Goal: Information Seeking & Learning: Check status

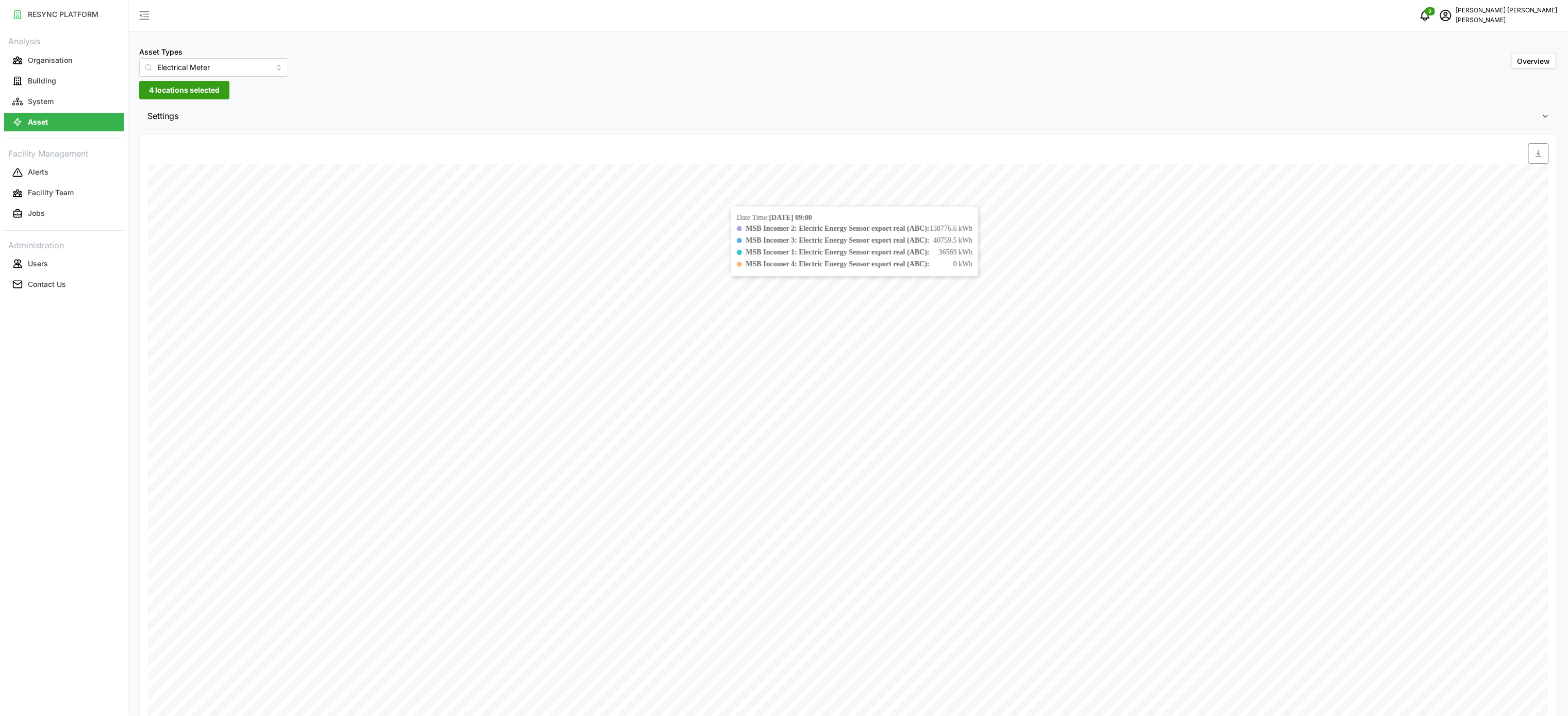
click at [244, 126] on span "Settings" at bounding box center [844, 116] width 1394 height 26
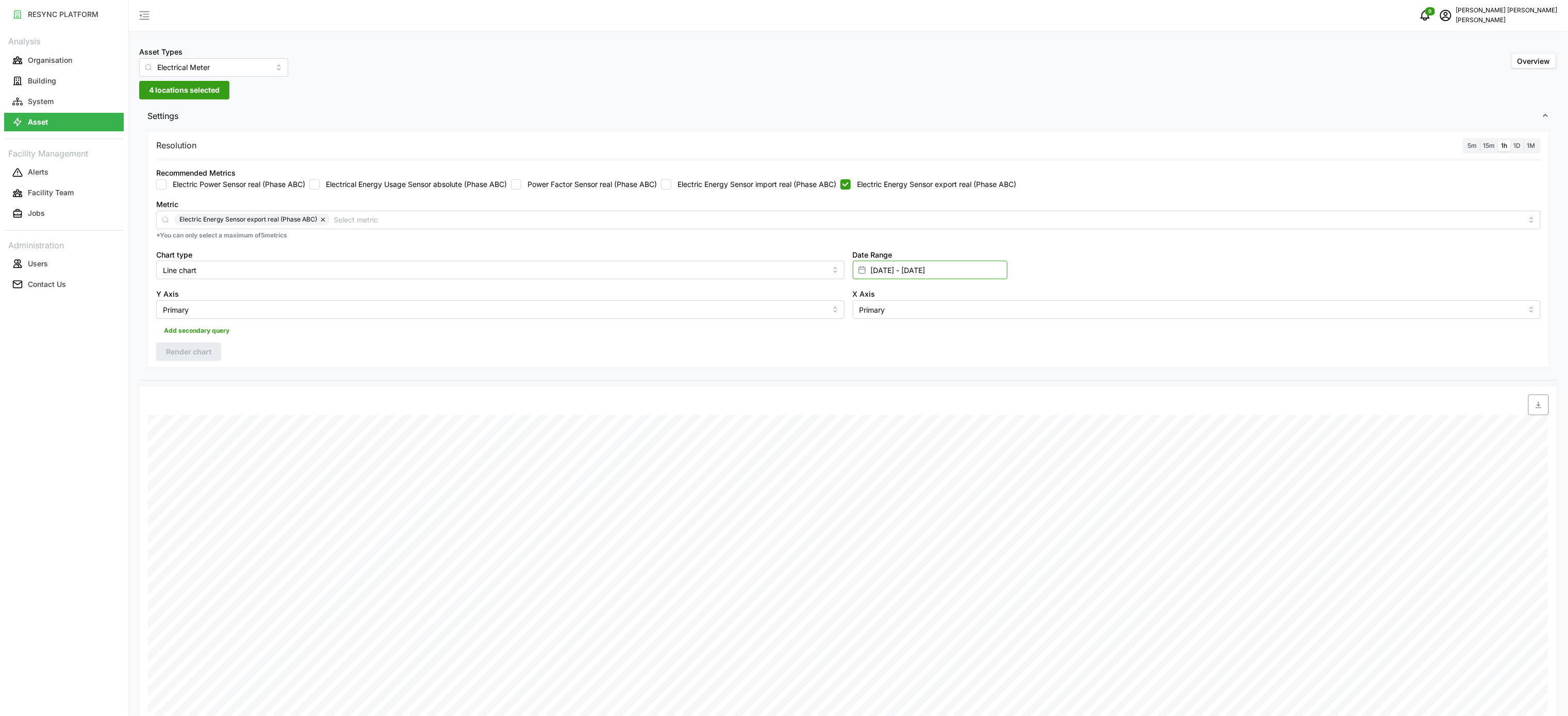
click at [917, 276] on input "[DATE] - [DATE]" at bounding box center [930, 269] width 155 height 18
click at [880, 399] on button "8" at bounding box center [875, 393] width 18 height 18
type input "[DATE] - [DATE]"
type input "[DATE]"
click at [880, 398] on button "8" at bounding box center [875, 393] width 18 height 18
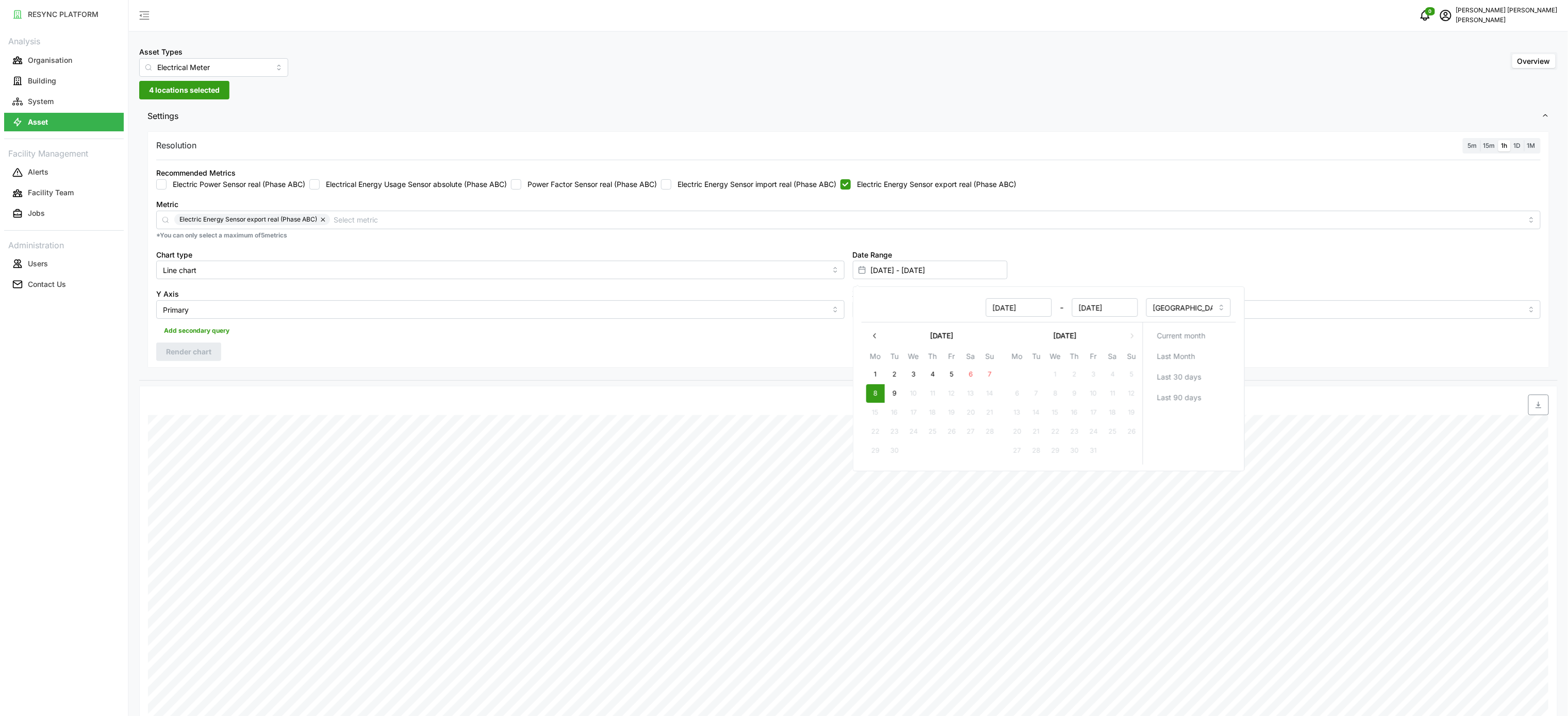
type input "[DATE] - [DATE]"
type input "[DATE]"
click at [1025, 269] on div "Date Range [DATE] - [DATE]" at bounding box center [1197, 264] width 697 height 39
click at [878, 193] on div "Recommended Metrics Electric Power Sensor real (Phase ABC) Electrical Energy Us…" at bounding box center [848, 177] width 1393 height 31
click at [872, 182] on label "Electric Energy Sensor export real (Phase ABC)" at bounding box center [933, 185] width 166 height 10
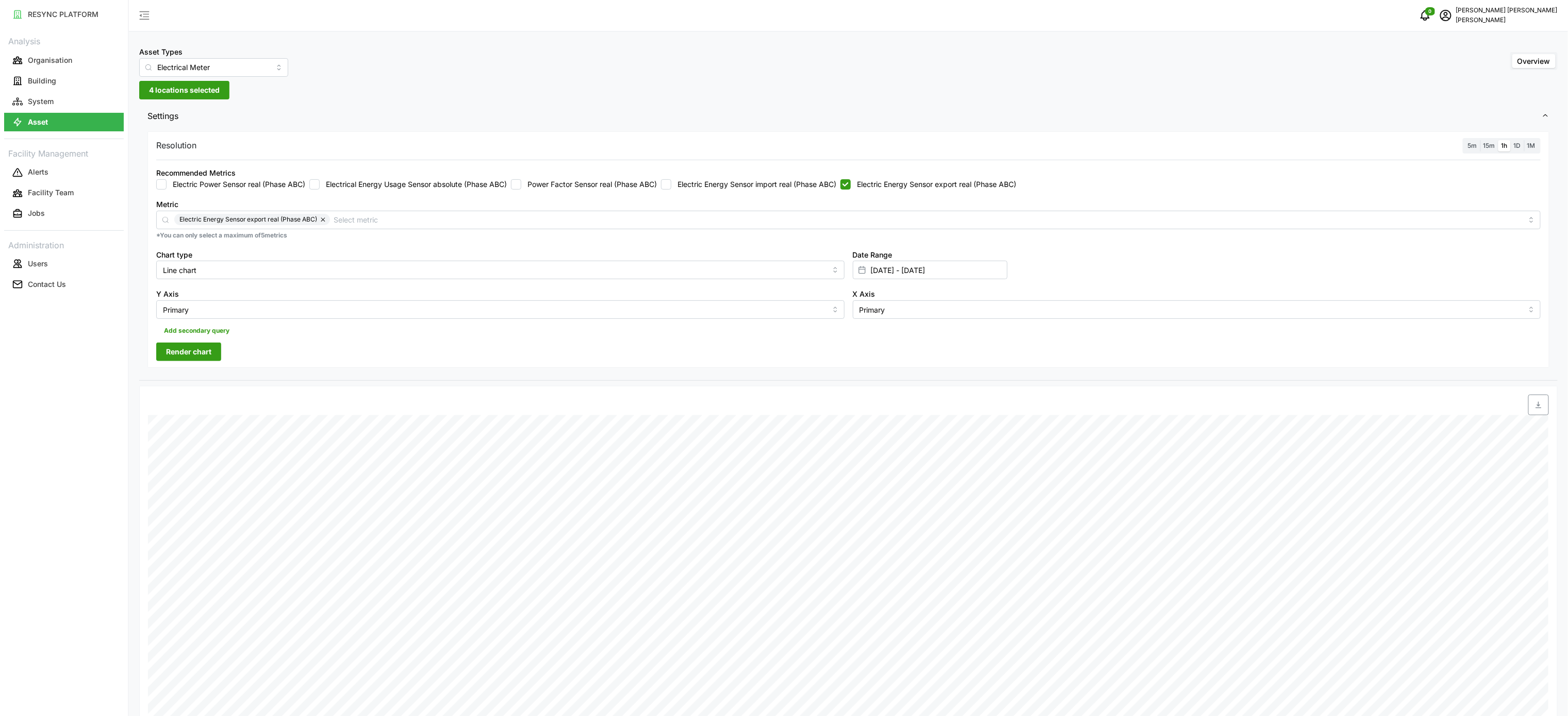
click at [851, 182] on input "Electric Energy Sensor export real (Phase ABC)" at bounding box center [846, 185] width 10 height 10
checkbox input "false"
click at [764, 185] on label "Electric Energy Sensor import real (Phase ABC)" at bounding box center [754, 185] width 165 height 10
click at [671, 185] on input "Electric Energy Sensor import real (Phase ABC)" at bounding box center [666, 185] width 10 height 10
click at [208, 350] on span "Render chart" at bounding box center [188, 352] width 45 height 18
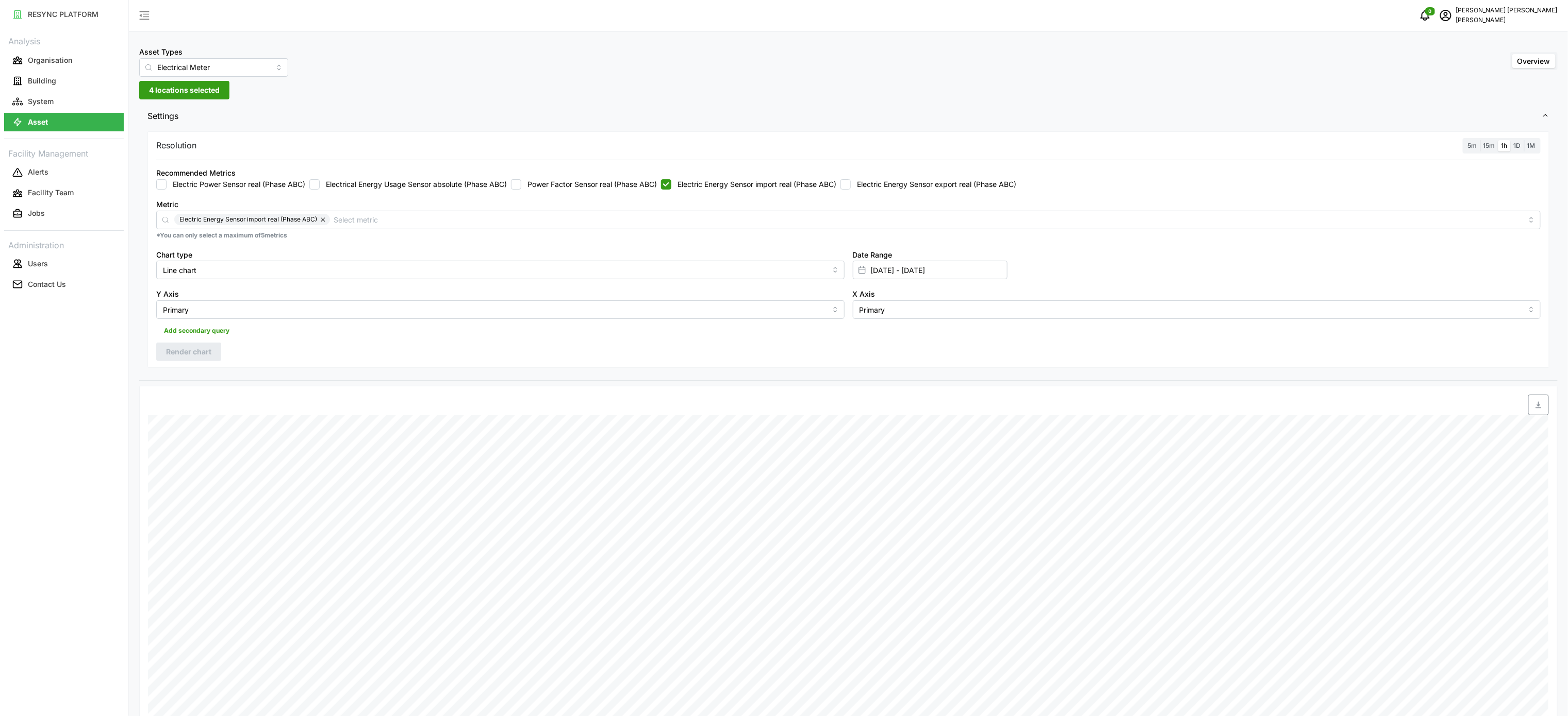
click at [1534, 409] on span "button" at bounding box center [1539, 405] width 20 height 20
click at [740, 181] on label "Electric Energy Sensor import real (Phase ABC)" at bounding box center [754, 185] width 165 height 10
click at [671, 181] on input "Electric Energy Sensor import real (Phase ABC)" at bounding box center [666, 185] width 10 height 10
drag, startPoint x: 840, startPoint y: 185, endPoint x: 850, endPoint y: 186, distance: 10.0
click at [836, 188] on label "Electric Energy Sensor import real (Phase ABC)" at bounding box center [754, 185] width 165 height 10
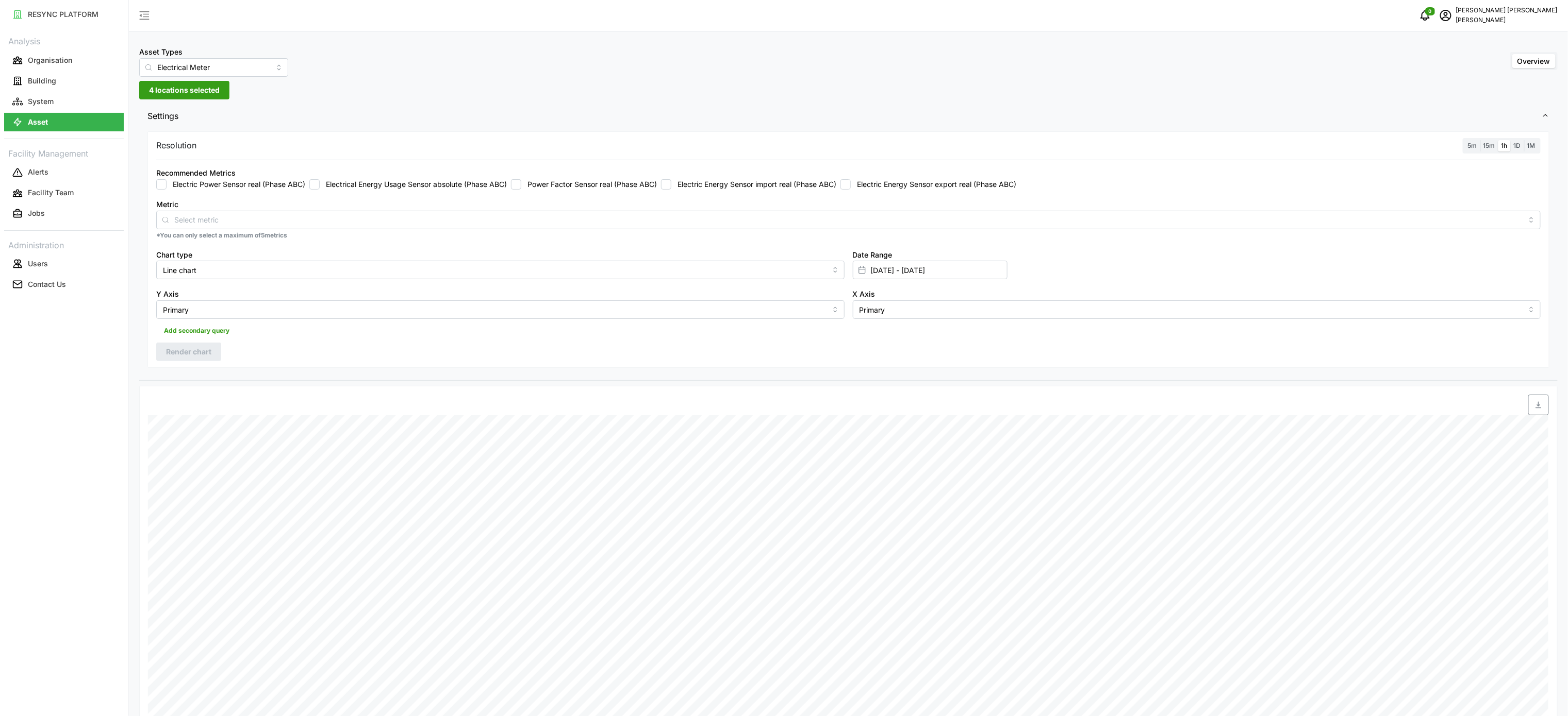
click at [671, 188] on input "Electric Energy Sensor import real (Phase ABC)" at bounding box center [666, 185] width 10 height 10
checkbox input "true"
click at [860, 182] on label "Electric Energy Sensor export real (Phase ABC)" at bounding box center [933, 185] width 166 height 10
click at [851, 182] on input "Electric Energy Sensor export real (Phase ABC)" at bounding box center [846, 185] width 10 height 10
checkbox input "true"
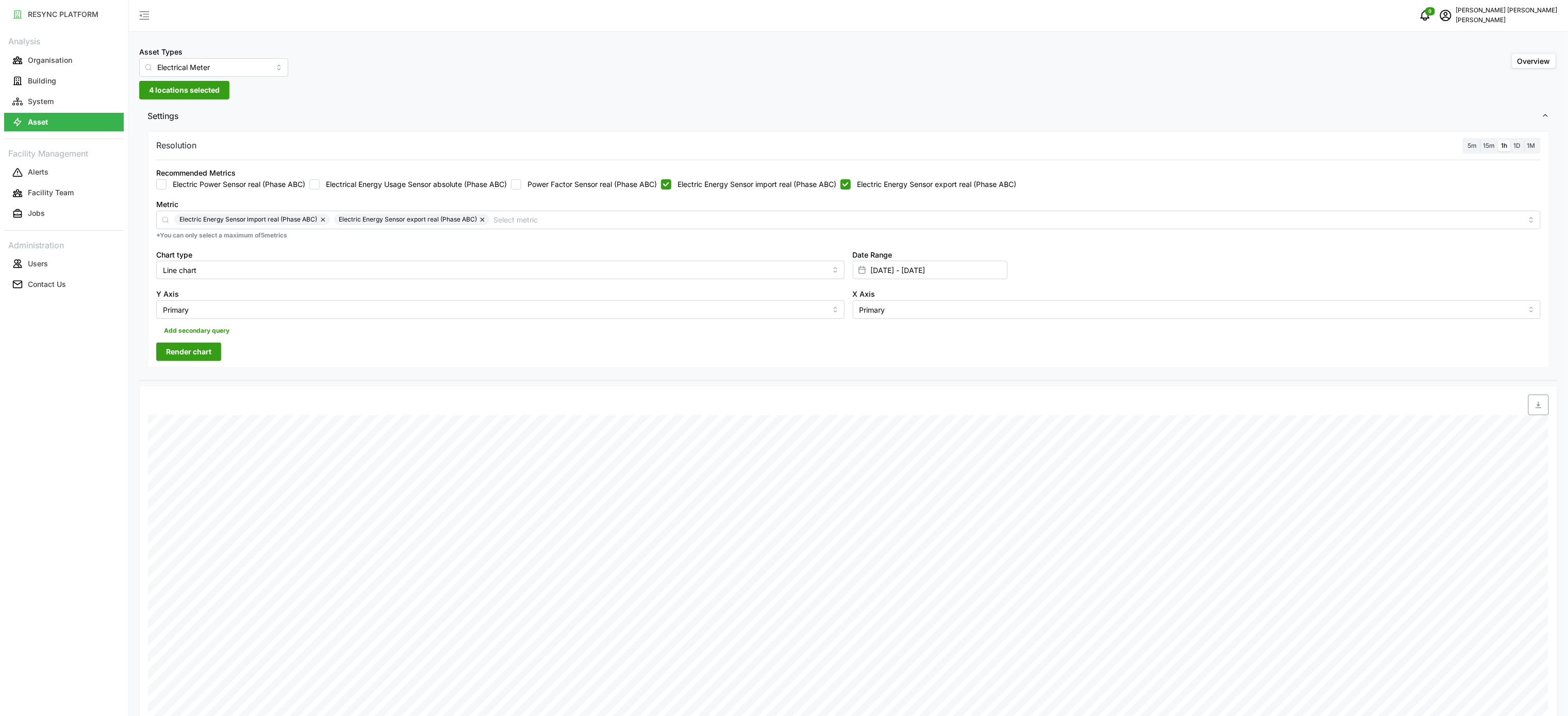
click at [789, 176] on div "Recommended Metrics Electric Power Sensor real (Phase ABC) Electrical Energy Us…" at bounding box center [849, 178] width 1385 height 23
click at [689, 187] on label "Electric Energy Sensor import real (Phase ABC)" at bounding box center [754, 185] width 165 height 10
click at [671, 187] on input "Electric Energy Sensor import real (Phase ABC)" at bounding box center [666, 185] width 10 height 10
checkbox input "false"
click at [868, 190] on label "Electric Energy Sensor export real (Phase ABC)" at bounding box center [933, 185] width 166 height 10
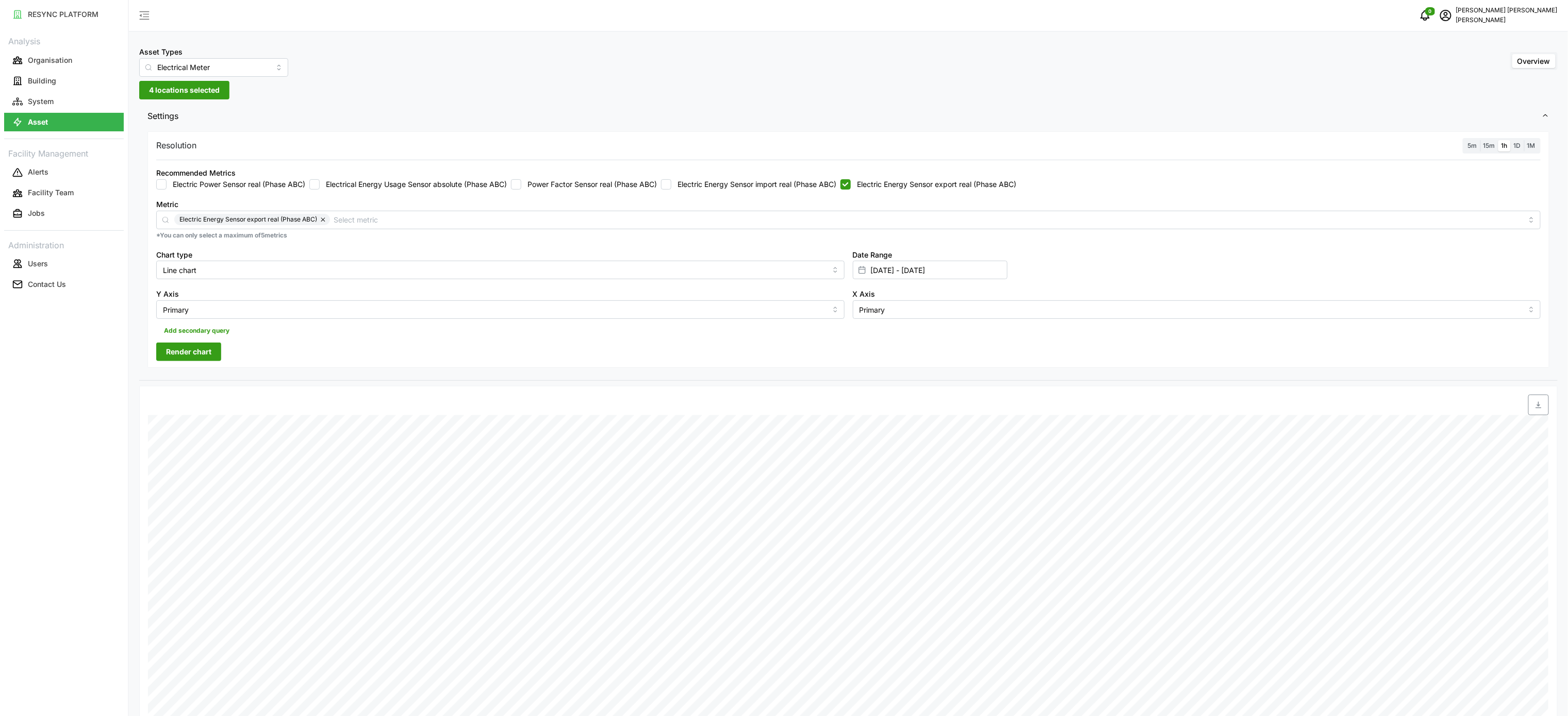
click at [851, 190] on input "Electric Energy Sensor export real (Phase ABC)" at bounding box center [846, 185] width 10 height 10
checkbox input "false"
click at [831, 180] on label "Electric Energy Sensor import real (Phase ABC)" at bounding box center [754, 185] width 165 height 10
click at [671, 180] on input "Electric Energy Sensor import real (Phase ABC)" at bounding box center [666, 185] width 10 height 10
click at [168, 360] on span "Render chart" at bounding box center [188, 352] width 45 height 18
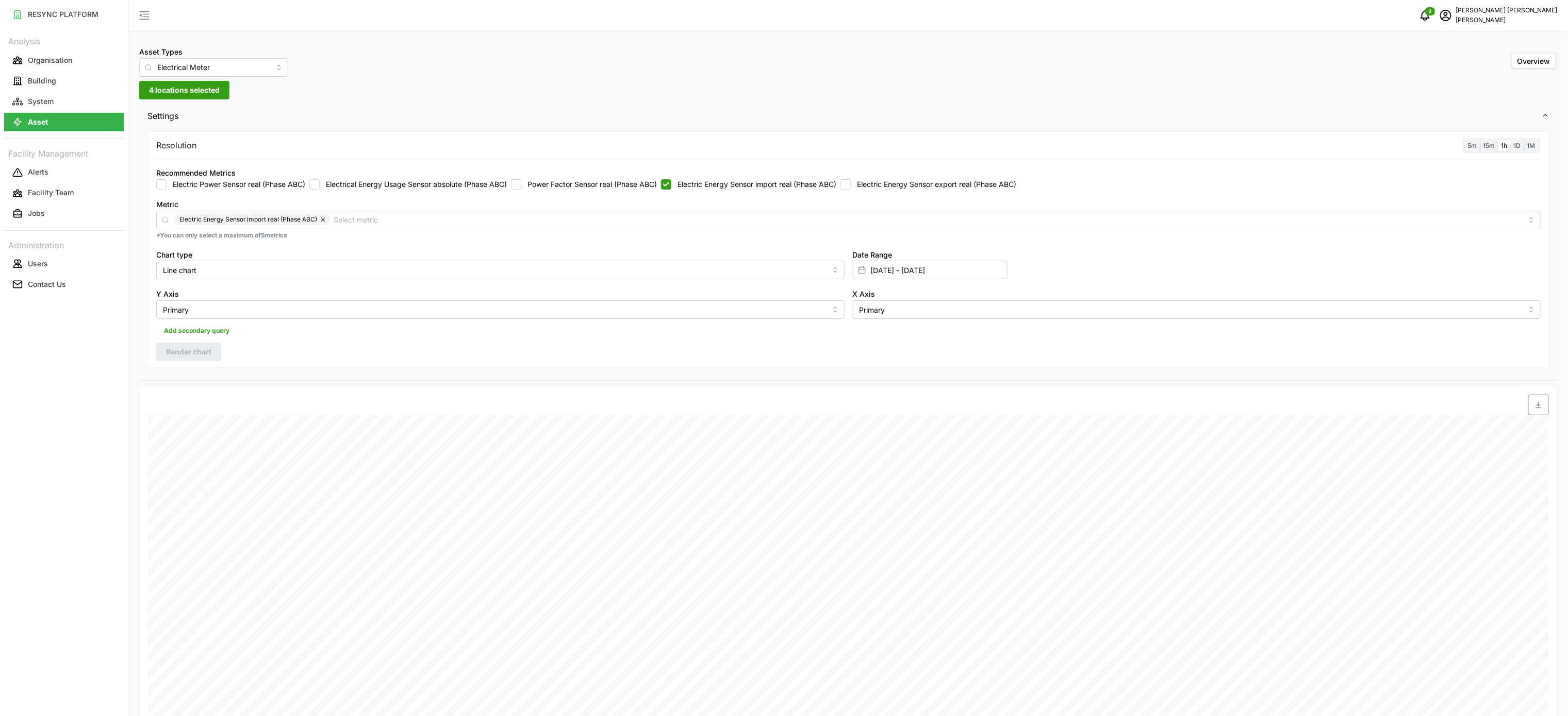
click at [777, 185] on label "Electric Energy Sensor import real (Phase ABC)" at bounding box center [754, 185] width 165 height 10
click at [671, 185] on input "Electric Energy Sensor import real (Phase ABC)" at bounding box center [666, 185] width 10 height 10
checkbox input "false"
drag, startPoint x: 844, startPoint y: 185, endPoint x: 850, endPoint y: 185, distance: 6.0
click at [836, 185] on label "Electric Energy Sensor import real (Phase ABC)" at bounding box center [754, 185] width 165 height 10
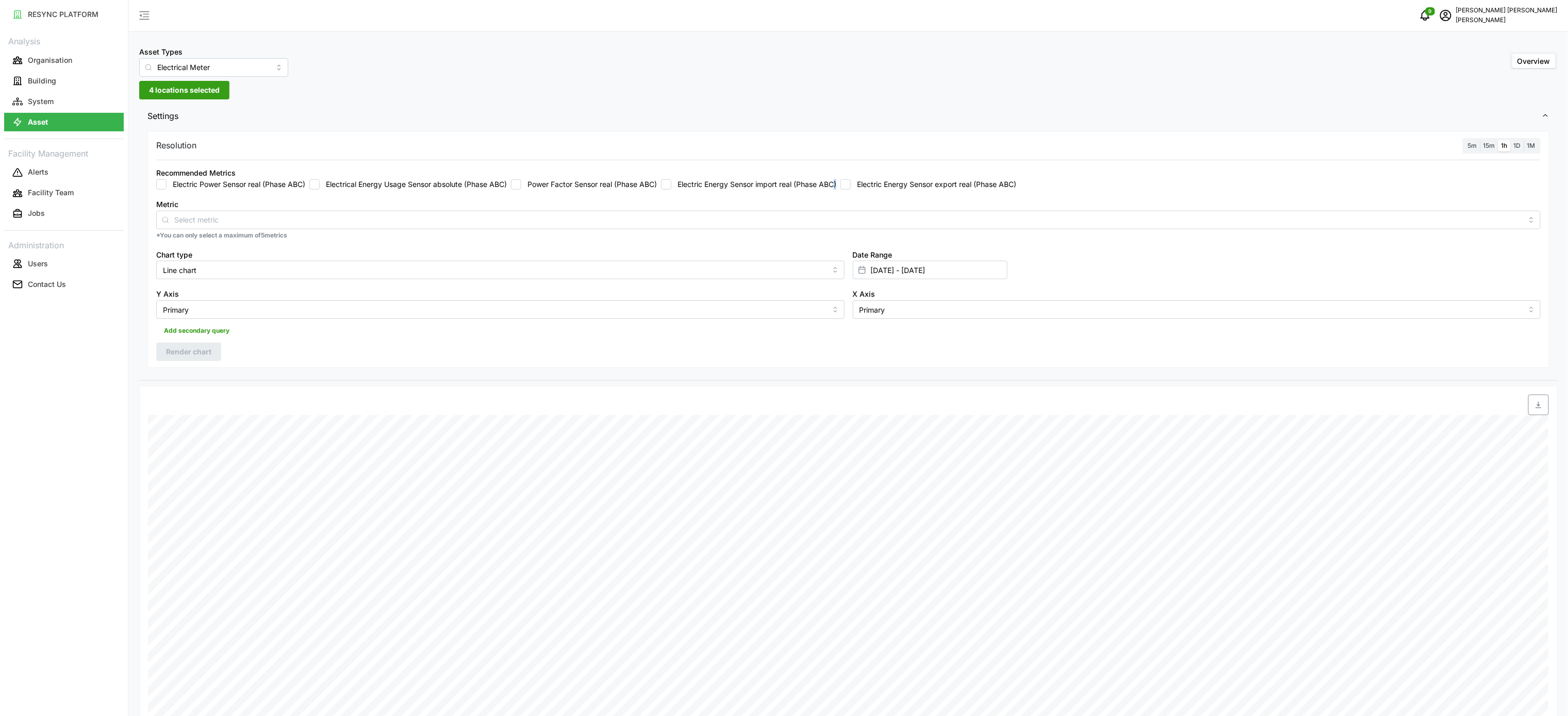
click at [851, 185] on input "Electric Energy Sensor export real (Phase ABC)" at bounding box center [846, 185] width 10 height 10
click at [199, 355] on span "Render chart" at bounding box center [188, 352] width 45 height 18
click at [1534, 411] on span "button" at bounding box center [1539, 405] width 20 height 20
click at [887, 190] on div "Recommended Metrics Electric Power Sensor real (Phase ABC) Electrical Energy Us…" at bounding box center [848, 177] width 1393 height 31
click at [851, 182] on input "Electric Energy Sensor export real (Phase ABC)" at bounding box center [846, 185] width 10 height 10
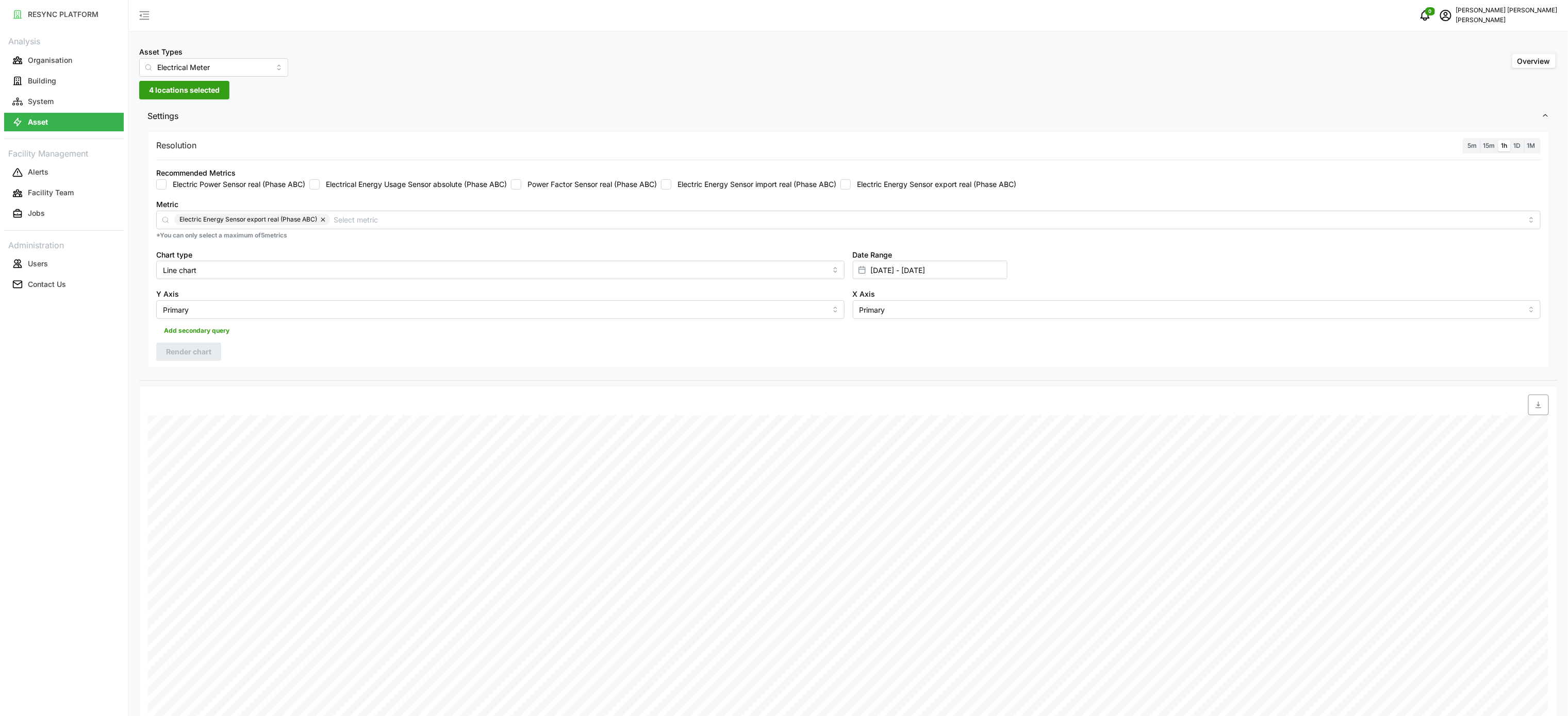
checkbox input "false"
click at [796, 185] on label "Electric Energy Sensor import real (Phase ABC)" at bounding box center [754, 185] width 165 height 10
click at [671, 185] on input "Electric Energy Sensor import real (Phase ABC)" at bounding box center [666, 185] width 10 height 10
click at [210, 343] on div "Resolution 5m 15m 1h 1D 1M Recommended Metrics Electric Power Sensor real (Phas…" at bounding box center [849, 250] width 1402 height 237
click at [194, 359] on span "Render chart" at bounding box center [188, 352] width 45 height 18
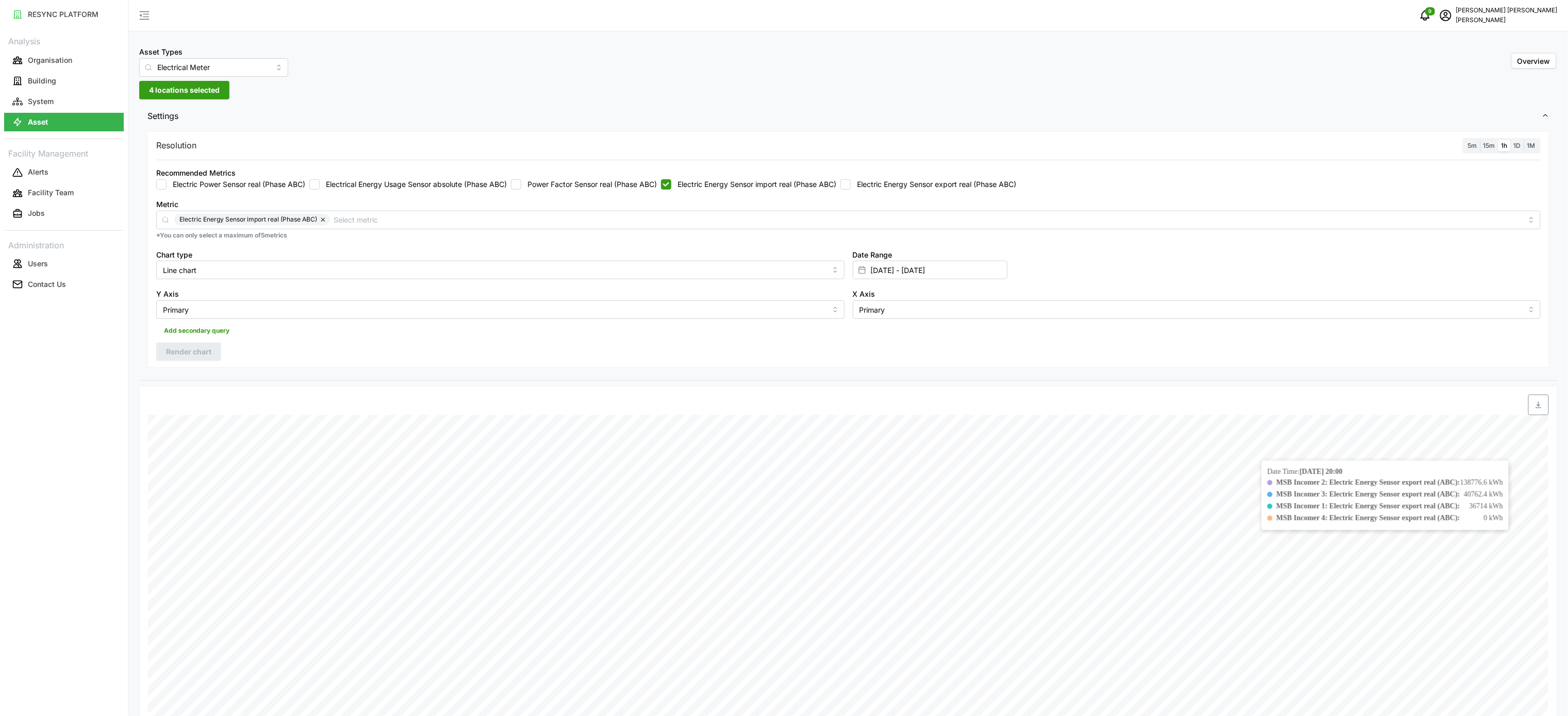
scroll to position [206, 0]
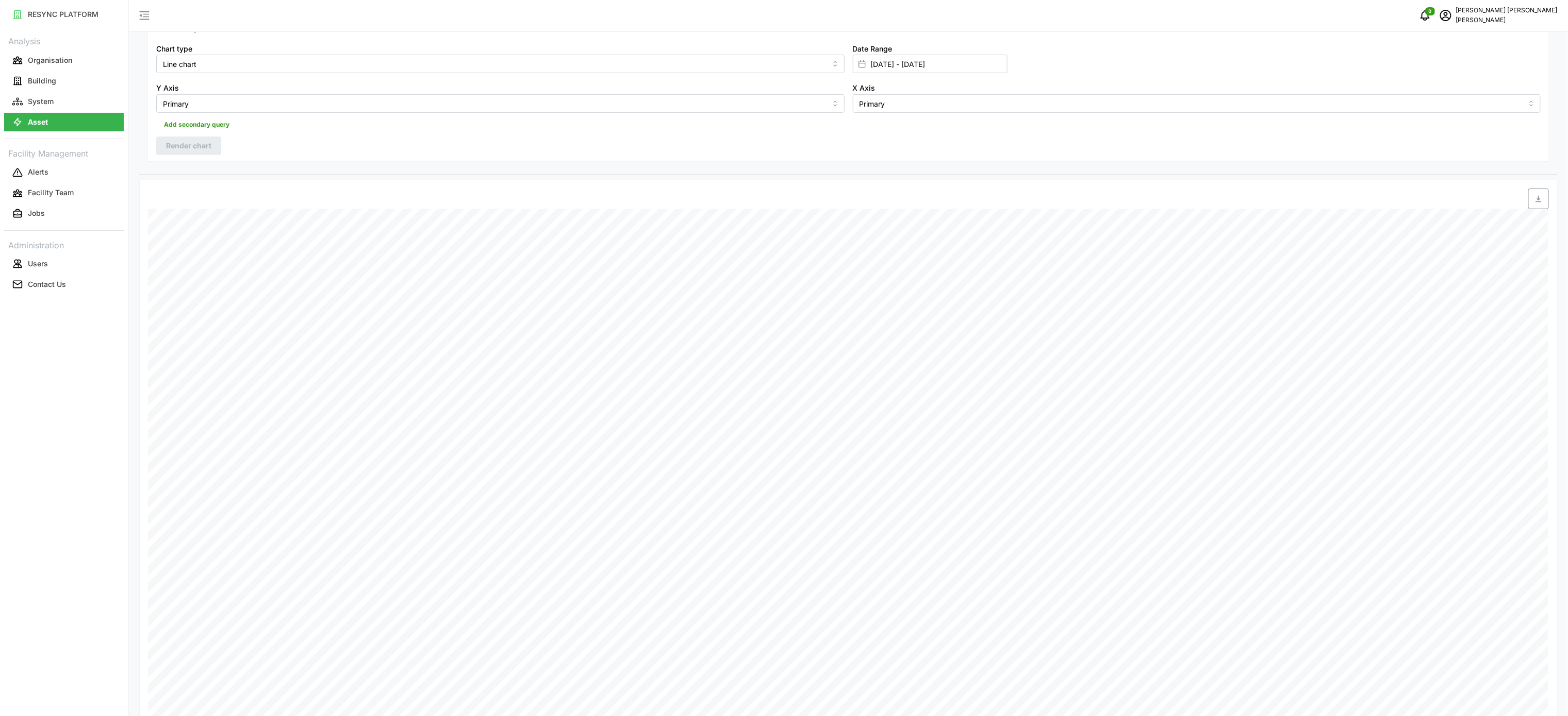
click at [1534, 201] on span "button" at bounding box center [1539, 199] width 20 height 20
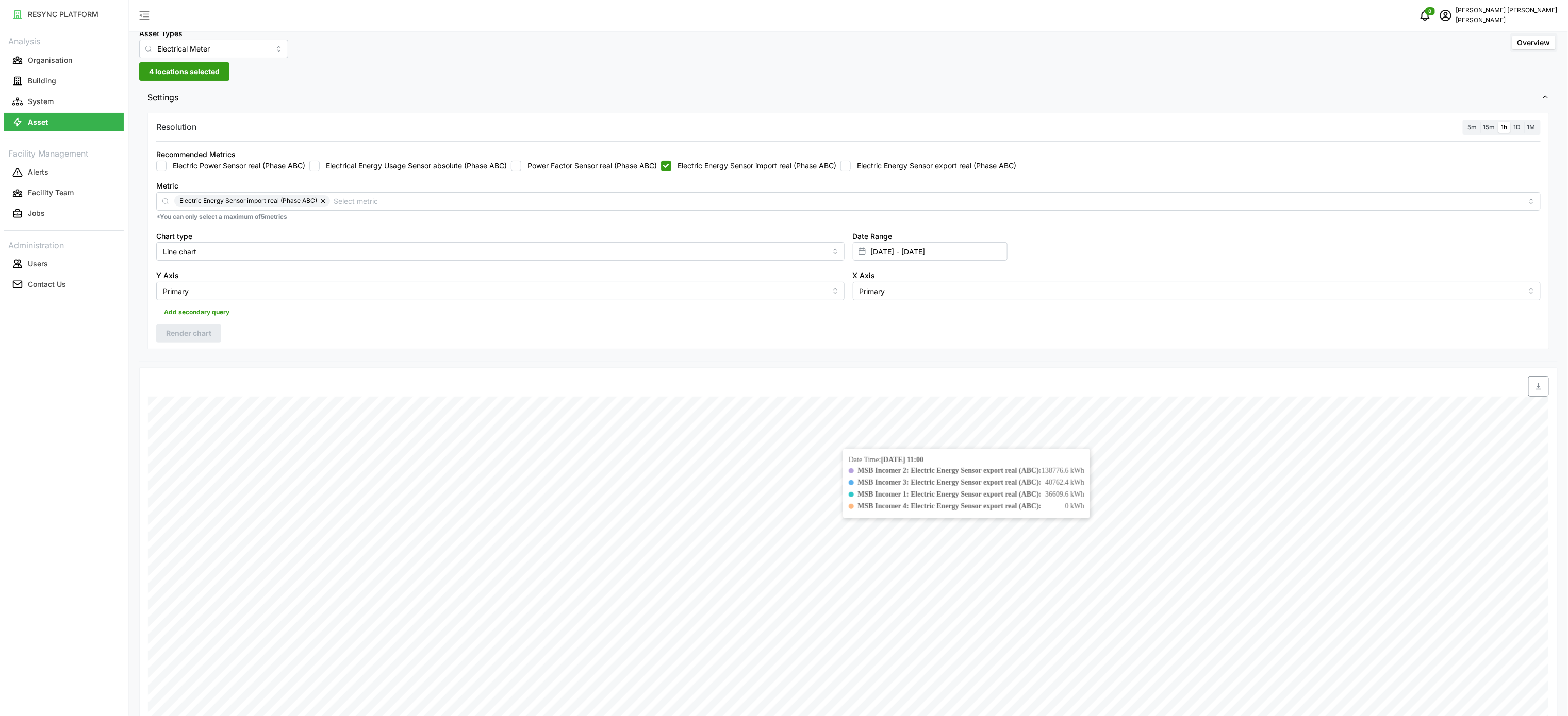
scroll to position [0, 0]
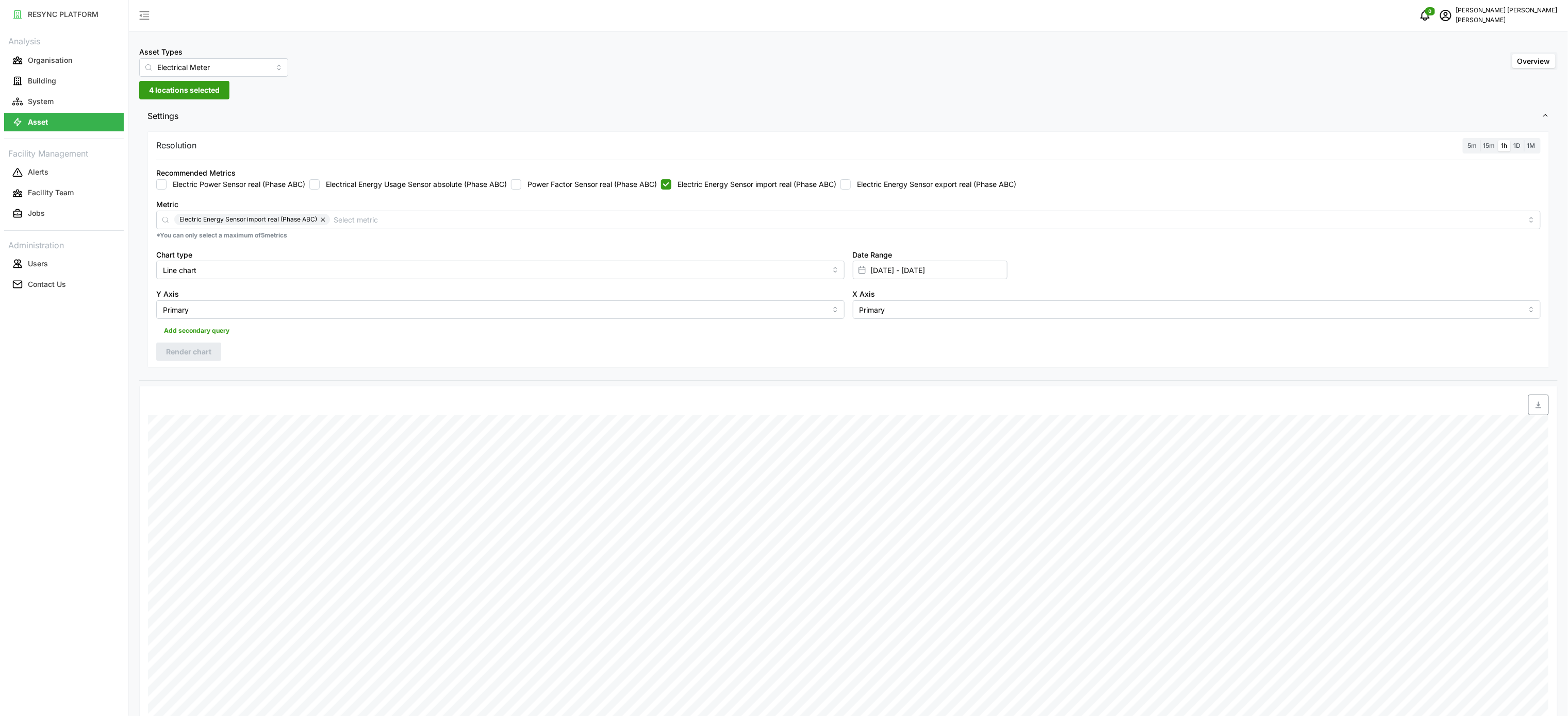
click at [805, 195] on div "Metric Electric Energy Sensor import real (Phase ABC) *You can only select a ma…" at bounding box center [848, 218] width 1393 height 50
click at [814, 187] on label "Electric Energy Sensor import real (Phase ABC)" at bounding box center [754, 185] width 165 height 10
click at [671, 187] on input "Electric Energy Sensor import real (Phase ABC)" at bounding box center [666, 185] width 10 height 10
checkbox input "false"
click at [914, 182] on label "Electric Energy Sensor export real (Phase ABC)" at bounding box center [933, 185] width 166 height 10
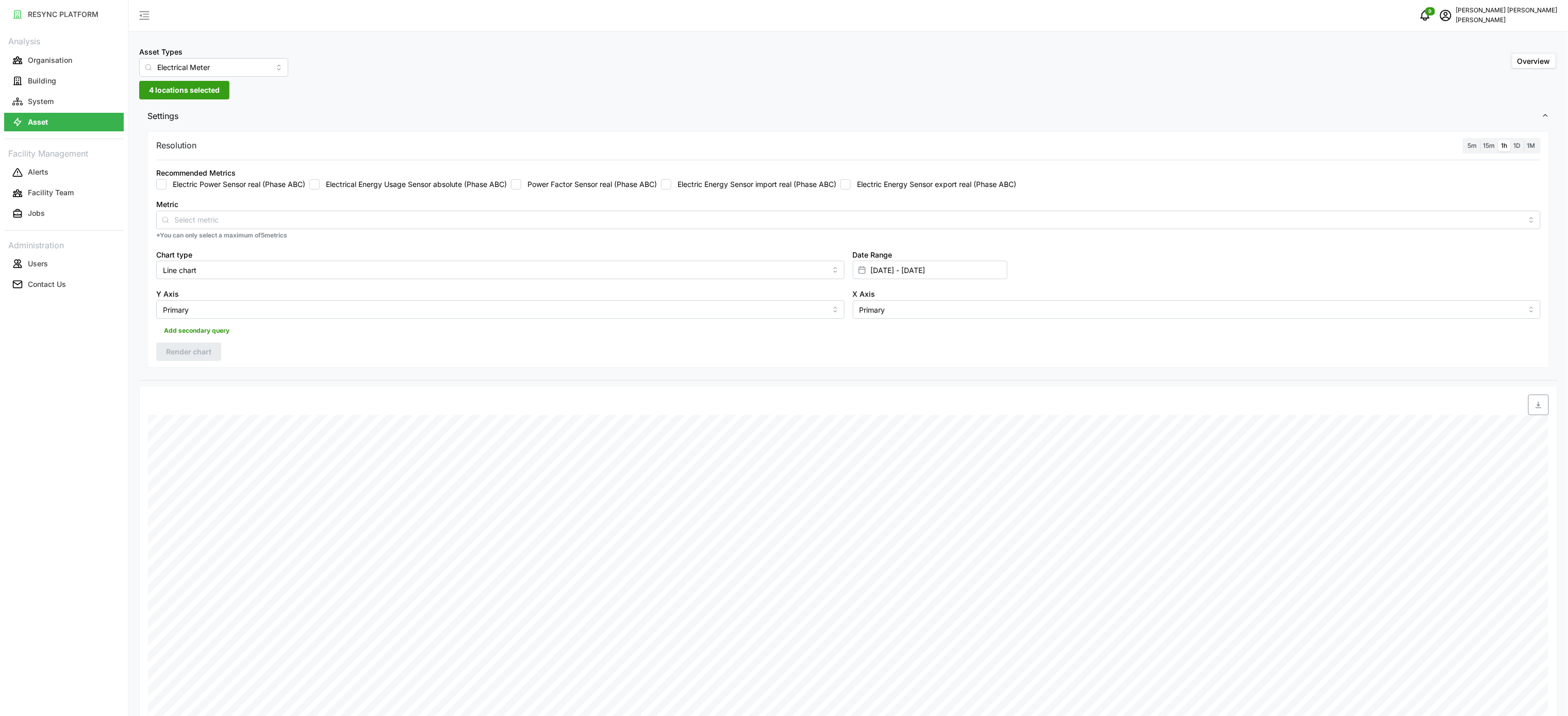
click at [851, 182] on input "Electric Energy Sensor export real (Phase ABC)" at bounding box center [846, 185] width 10 height 10
checkbox input "true"
click at [769, 187] on label "Electric Energy Sensor import real (Phase ABC)" at bounding box center [754, 185] width 165 height 10
click at [671, 187] on input "Electric Energy Sensor import real (Phase ABC)" at bounding box center [666, 185] width 10 height 10
checkbox input "true"
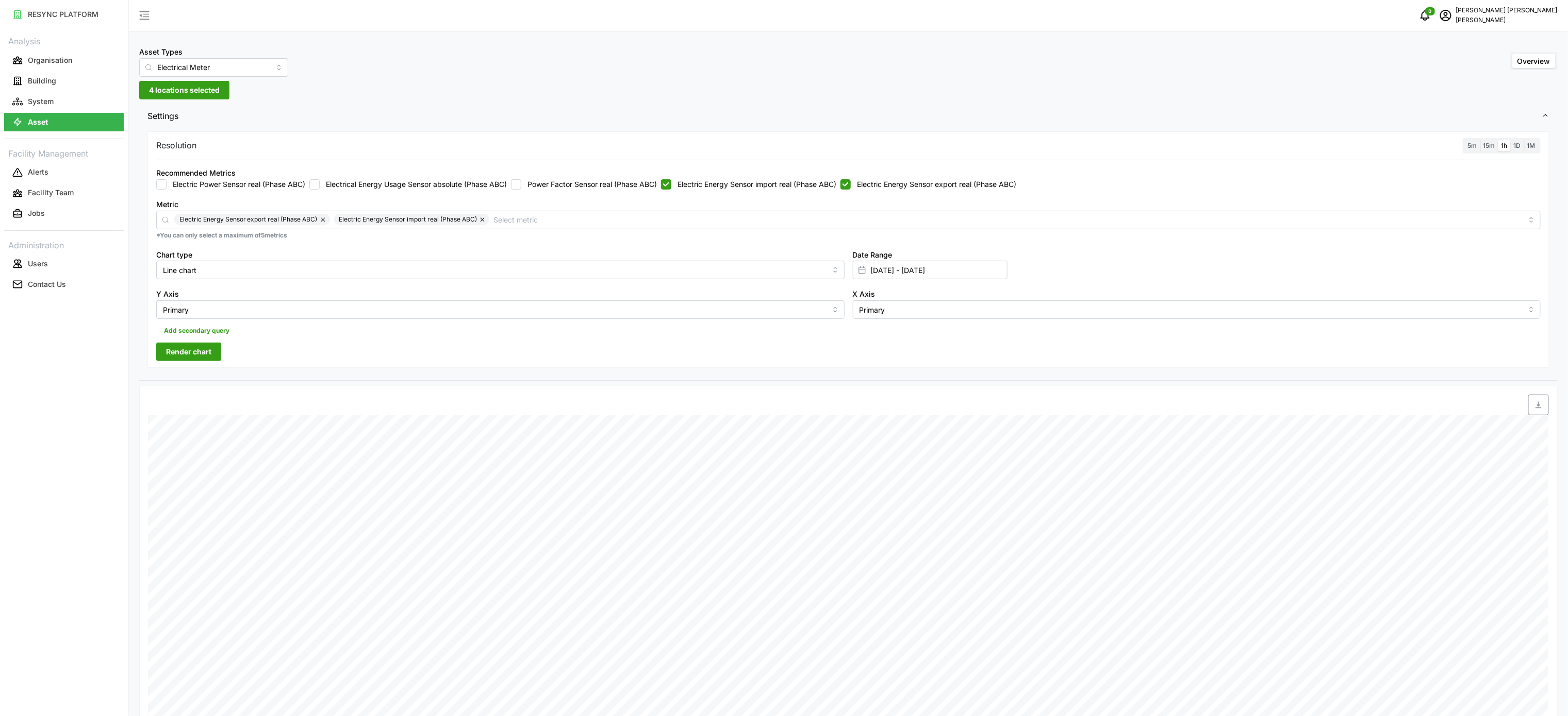
click at [851, 181] on input "Electric Energy Sensor export real (Phase ABC)" at bounding box center [846, 185] width 10 height 10
checkbox input "false"
click at [218, 346] on button "Render chart" at bounding box center [188, 352] width 65 height 18
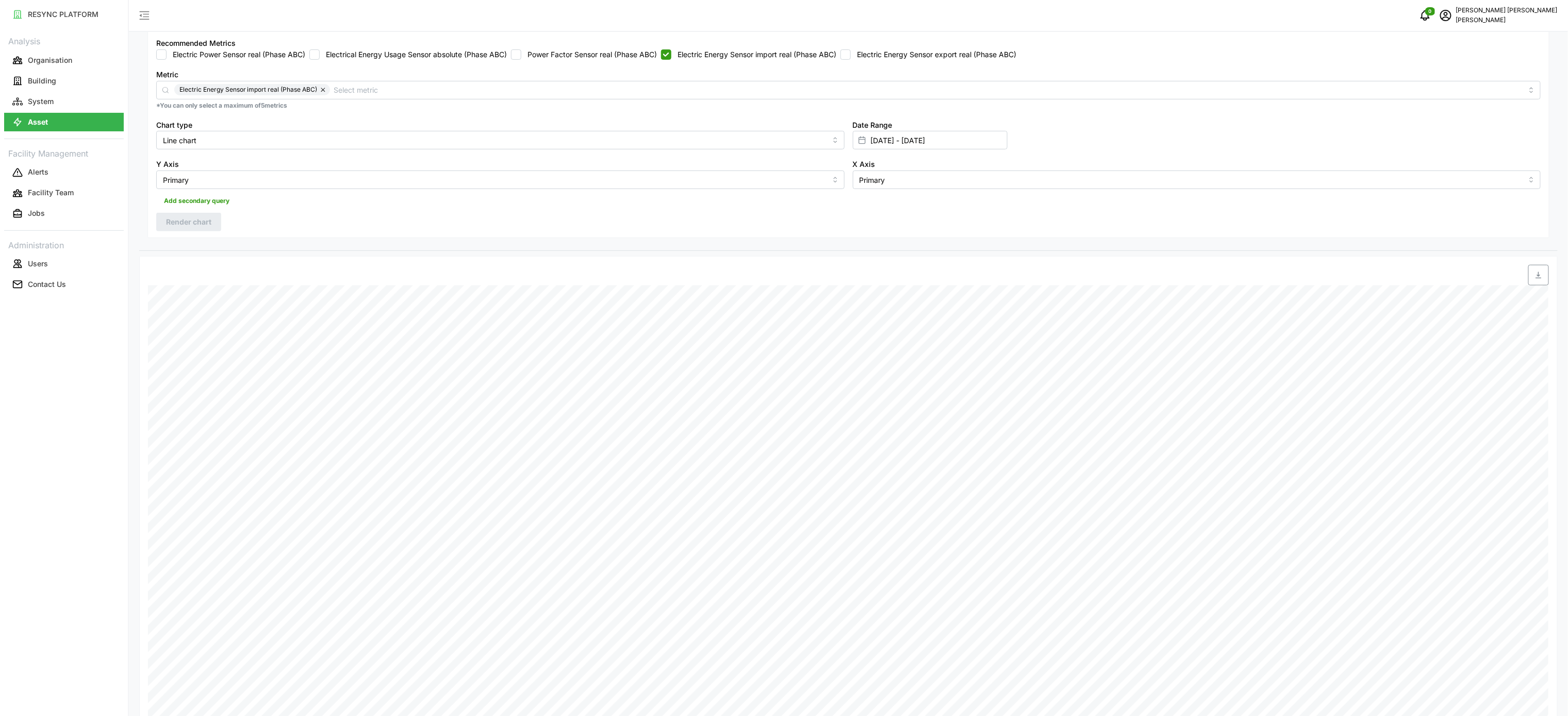
scroll to position [25, 0]
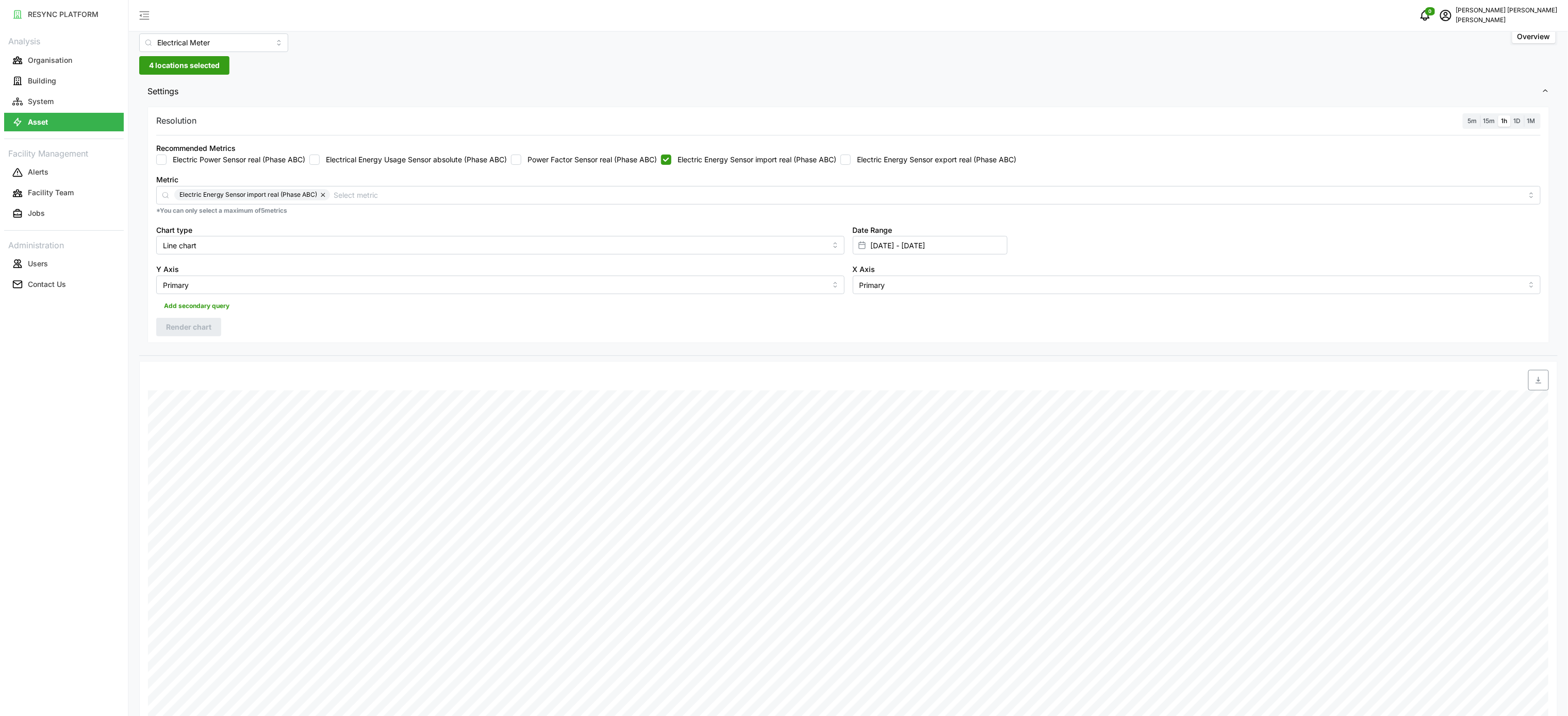
click at [1529, 382] on span "button" at bounding box center [1539, 380] width 20 height 20
click at [700, 158] on label "Electric Energy Sensor import real (Phase ABC)" at bounding box center [754, 160] width 165 height 10
click at [671, 158] on input "Electric Energy Sensor import real (Phase ABC)" at bounding box center [666, 160] width 10 height 10
checkbox input "false"
click at [884, 165] on label "Electric Energy Sensor export real (Phase ABC)" at bounding box center [933, 160] width 166 height 10
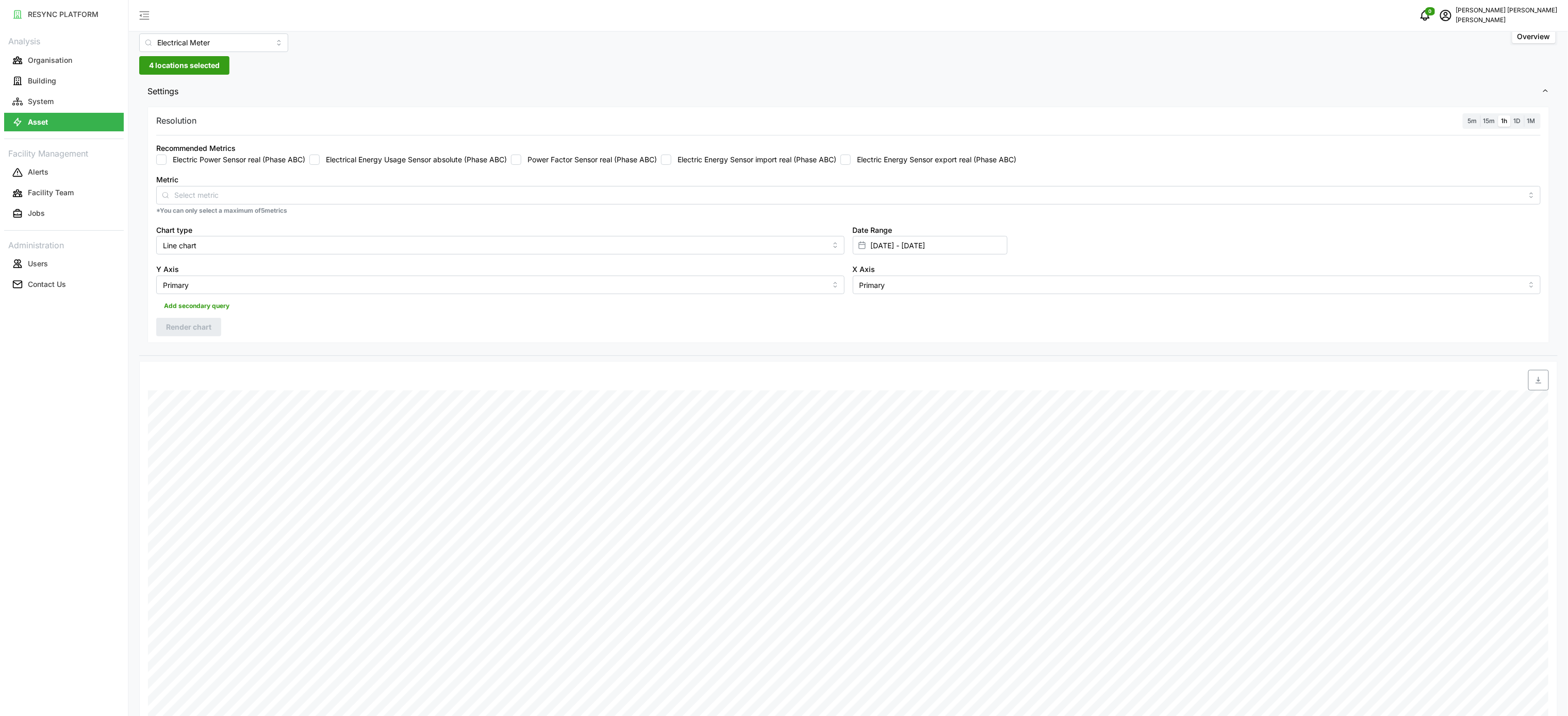
click at [851, 165] on input "Electric Energy Sensor export real (Phase ABC)" at bounding box center [846, 160] width 10 height 10
click at [206, 329] on span "Render chart" at bounding box center [188, 327] width 45 height 18
click at [1542, 384] on icon "button" at bounding box center [1538, 380] width 8 height 8
click at [885, 153] on div "Recommended Metrics Electric Power Sensor real (Phase ABC) Electrical Energy Us…" at bounding box center [849, 153] width 1385 height 23
click at [851, 158] on input "Electric Energy Sensor export real (Phase ABC)" at bounding box center [846, 160] width 10 height 10
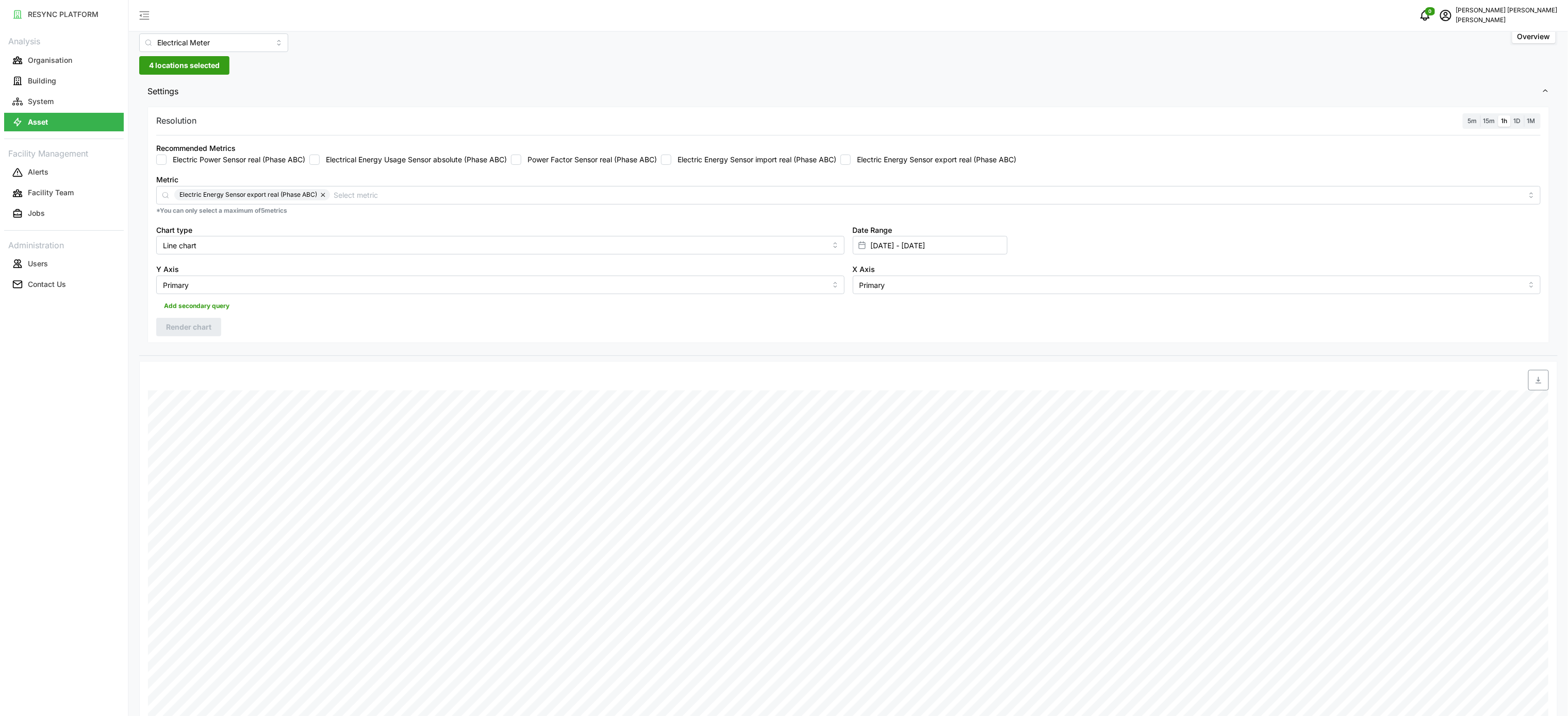
checkbox input "false"
click at [813, 160] on label "Electric Energy Sensor import real (Phase ABC)" at bounding box center [754, 160] width 165 height 10
click at [671, 160] on input "Electric Energy Sensor import real (Phase ABC)" at bounding box center [666, 160] width 10 height 10
checkbox input "true"
click at [201, 322] on span "Render chart" at bounding box center [188, 327] width 45 height 18
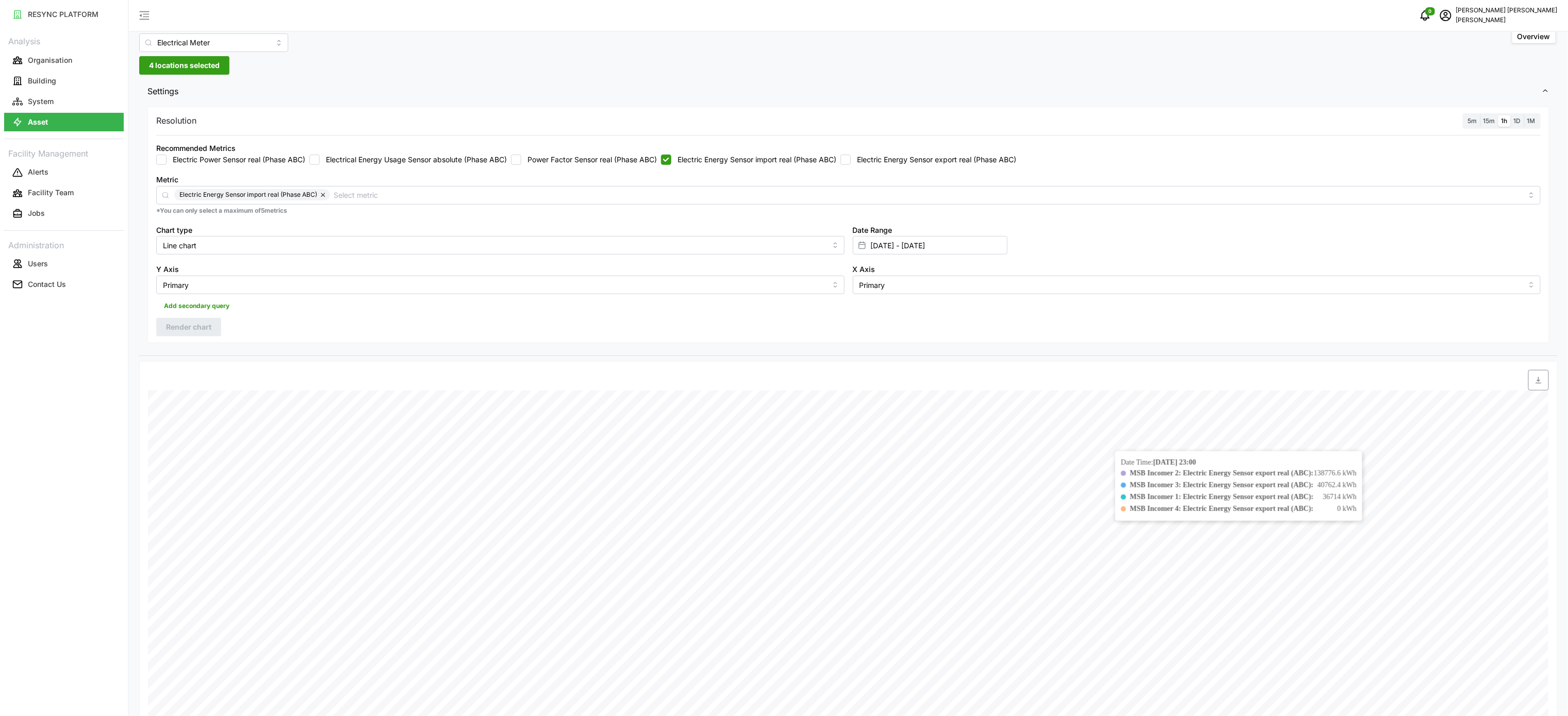
click at [1532, 385] on span "button" at bounding box center [1539, 380] width 20 height 20
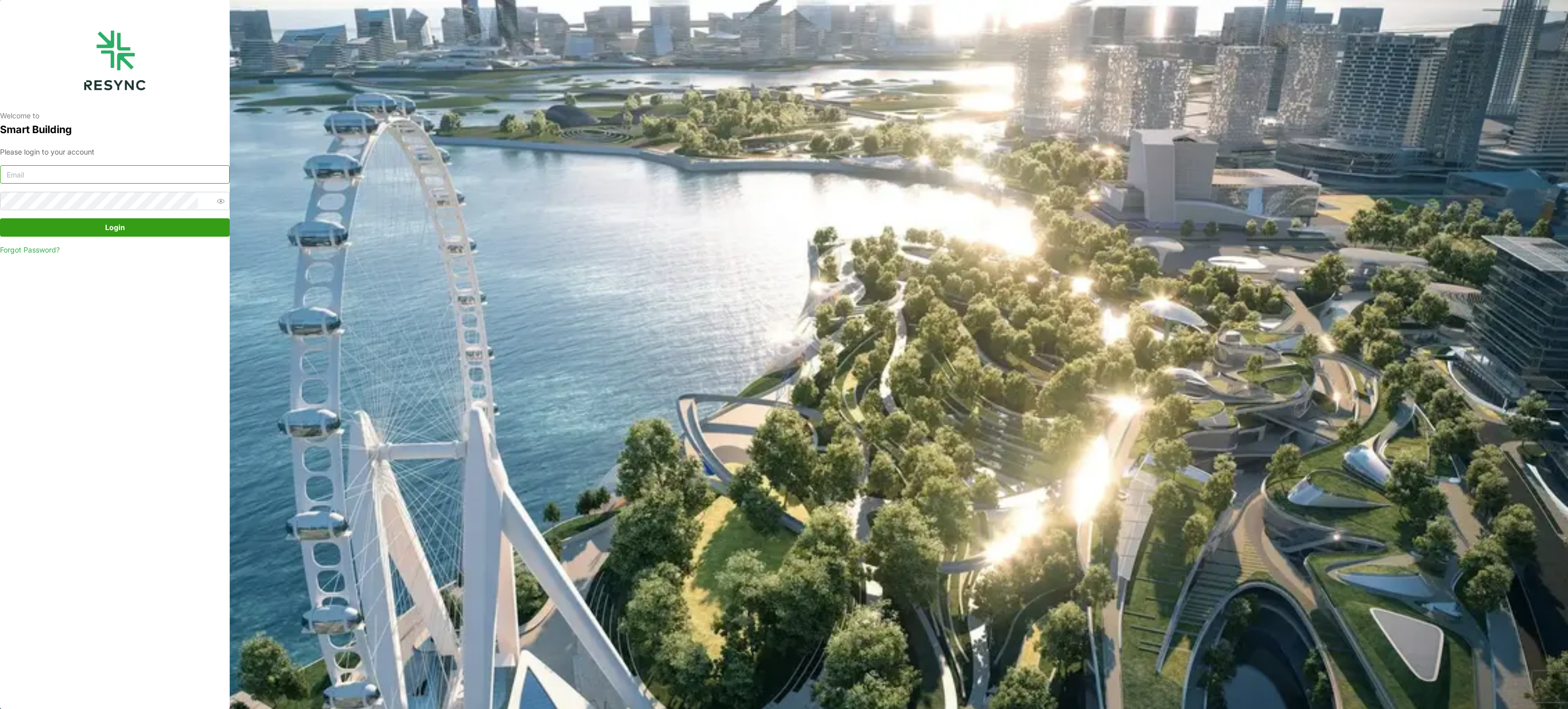
type input "murugesan.saravana@chuanlimengineering.com"
click at [160, 225] on span "Login" at bounding box center [114, 228] width 210 height 17
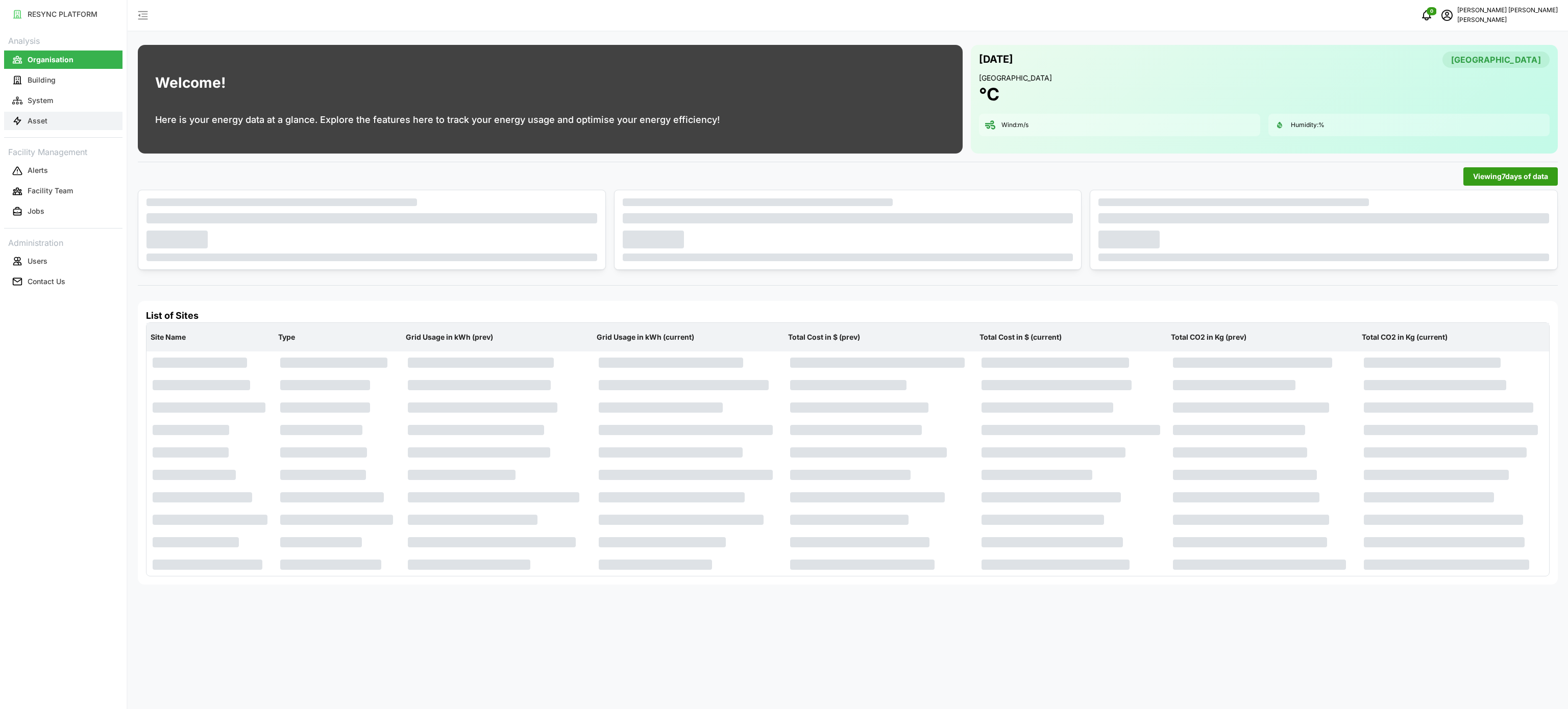
click at [43, 121] on p "Asset" at bounding box center [38, 121] width 20 height 10
click at [59, 121] on button "Asset" at bounding box center [64, 121] width 119 height 18
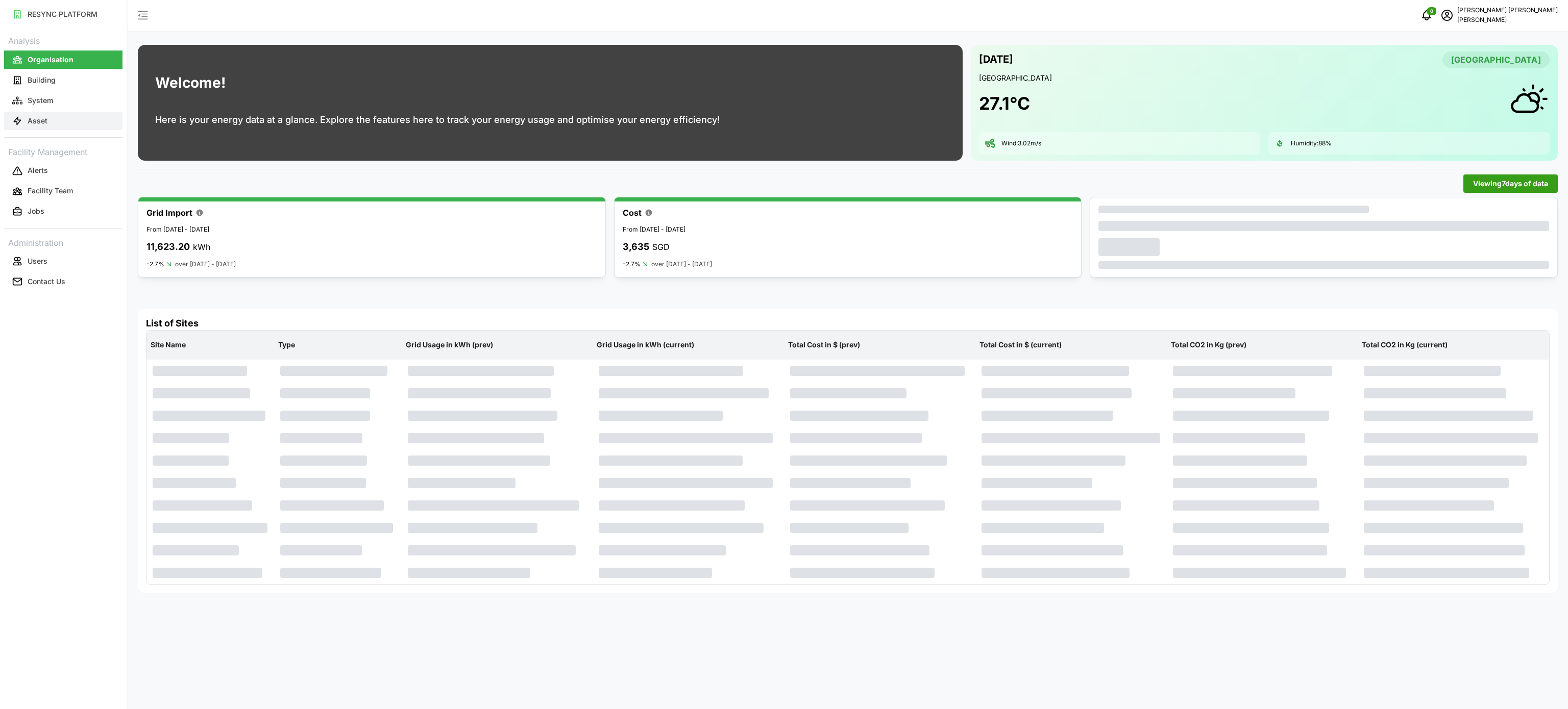
drag, startPoint x: 39, startPoint y: 113, endPoint x: 91, endPoint y: 124, distance: 53.2
click at [39, 112] on button "Asset" at bounding box center [64, 121] width 119 height 18
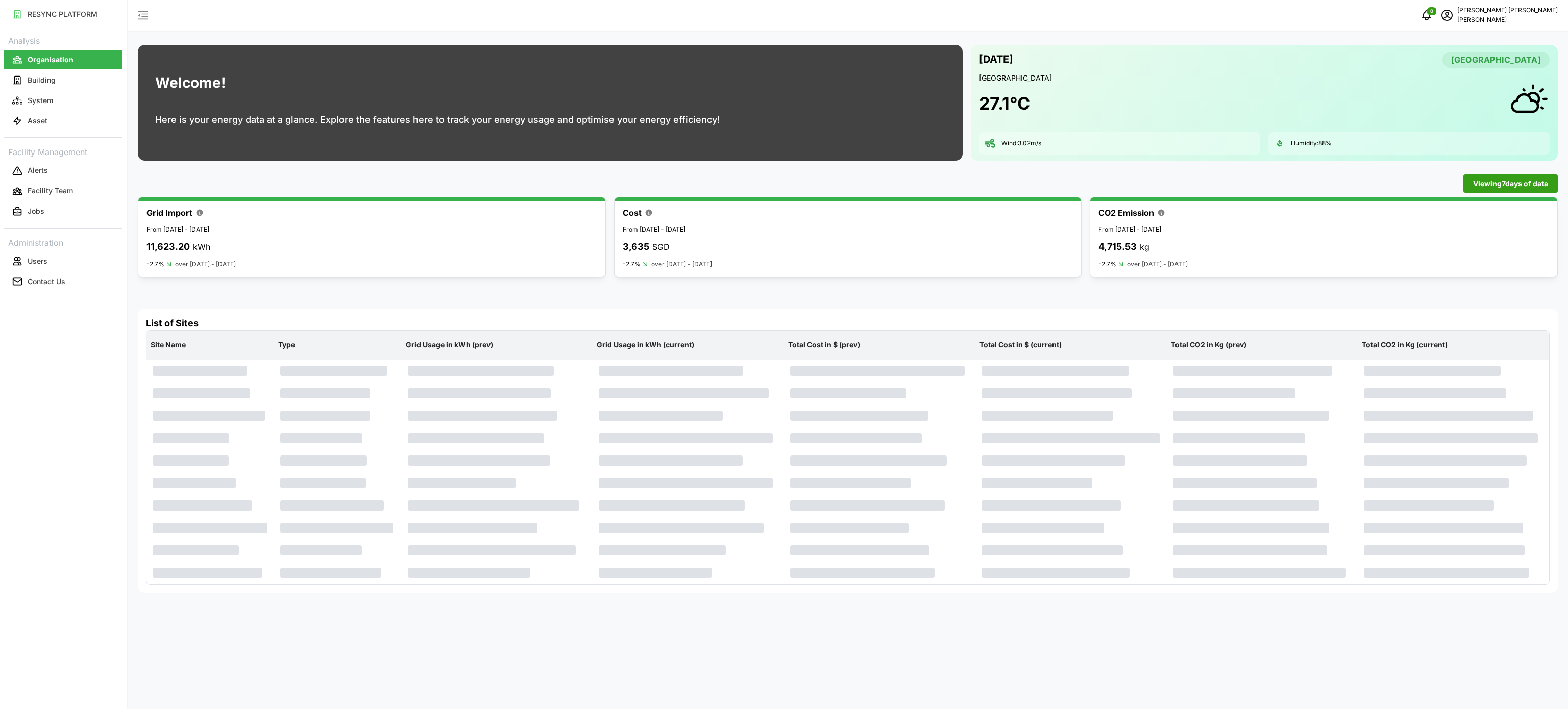
click at [66, 123] on button "Asset" at bounding box center [64, 121] width 119 height 18
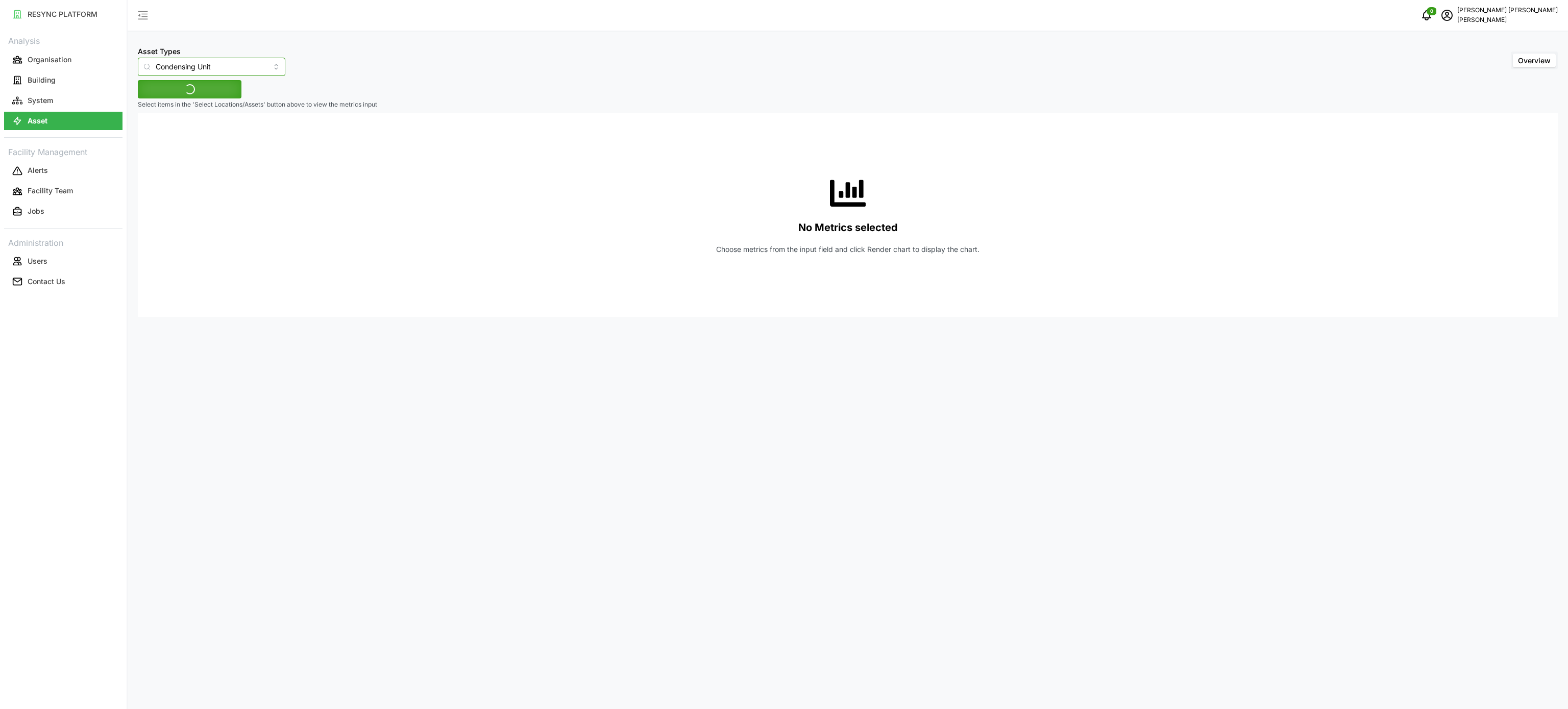
click at [263, 67] on input "Condensing Unit" at bounding box center [212, 66] width 147 height 18
click at [197, 124] on span "Electrical Meter" at bounding box center [171, 126] width 52 height 12
type input "Electrical Meter"
click at [228, 87] on span "Select Locations/Assets" at bounding box center [189, 90] width 85 height 17
click at [152, 131] on div "[PERSON_NAME]" at bounding box center [209, 135] width 124 height 14
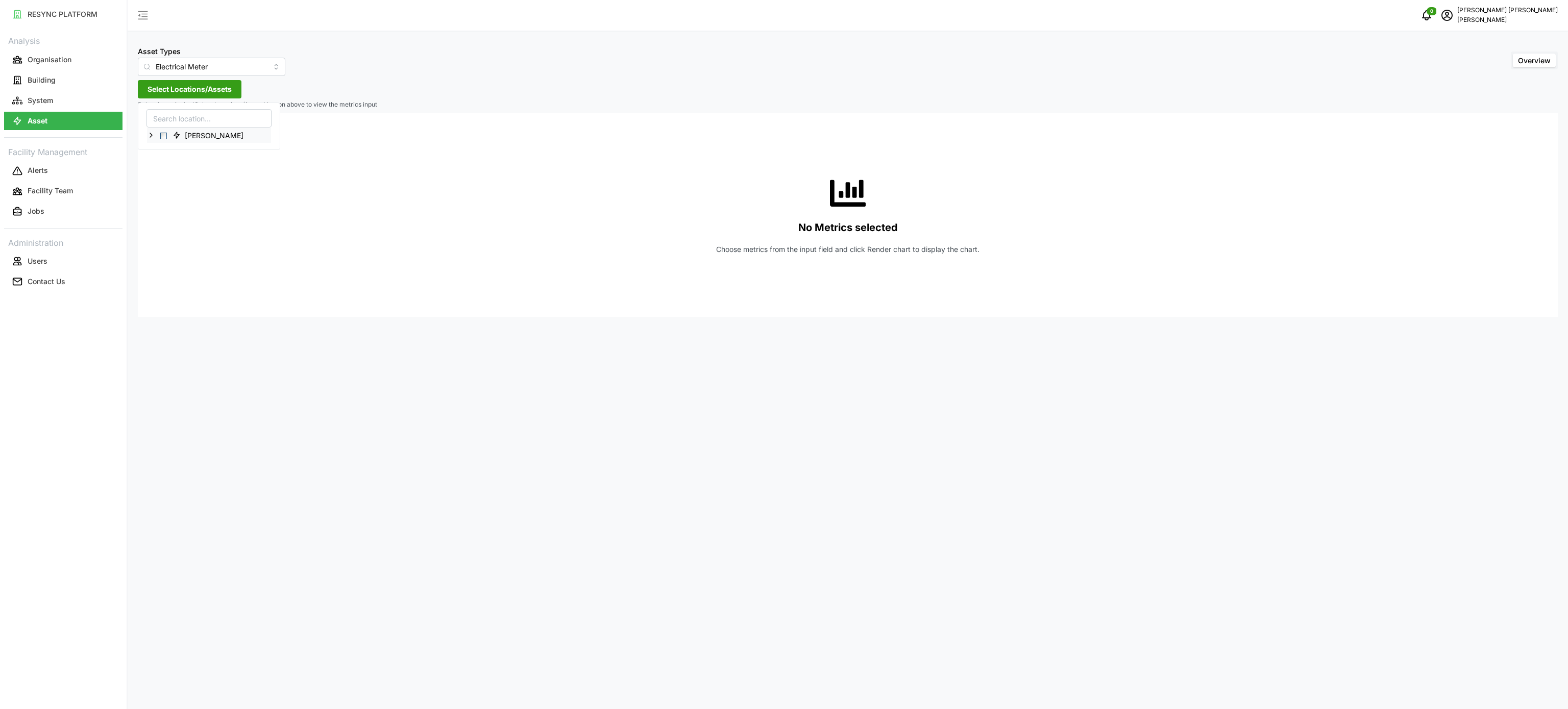
click at [152, 134] on icon at bounding box center [150, 134] width 8 height 8
click at [160, 164] on polyline at bounding box center [159, 165] width 2 height 4
click at [164, 176] on icon at bounding box center [167, 179] width 8 height 8
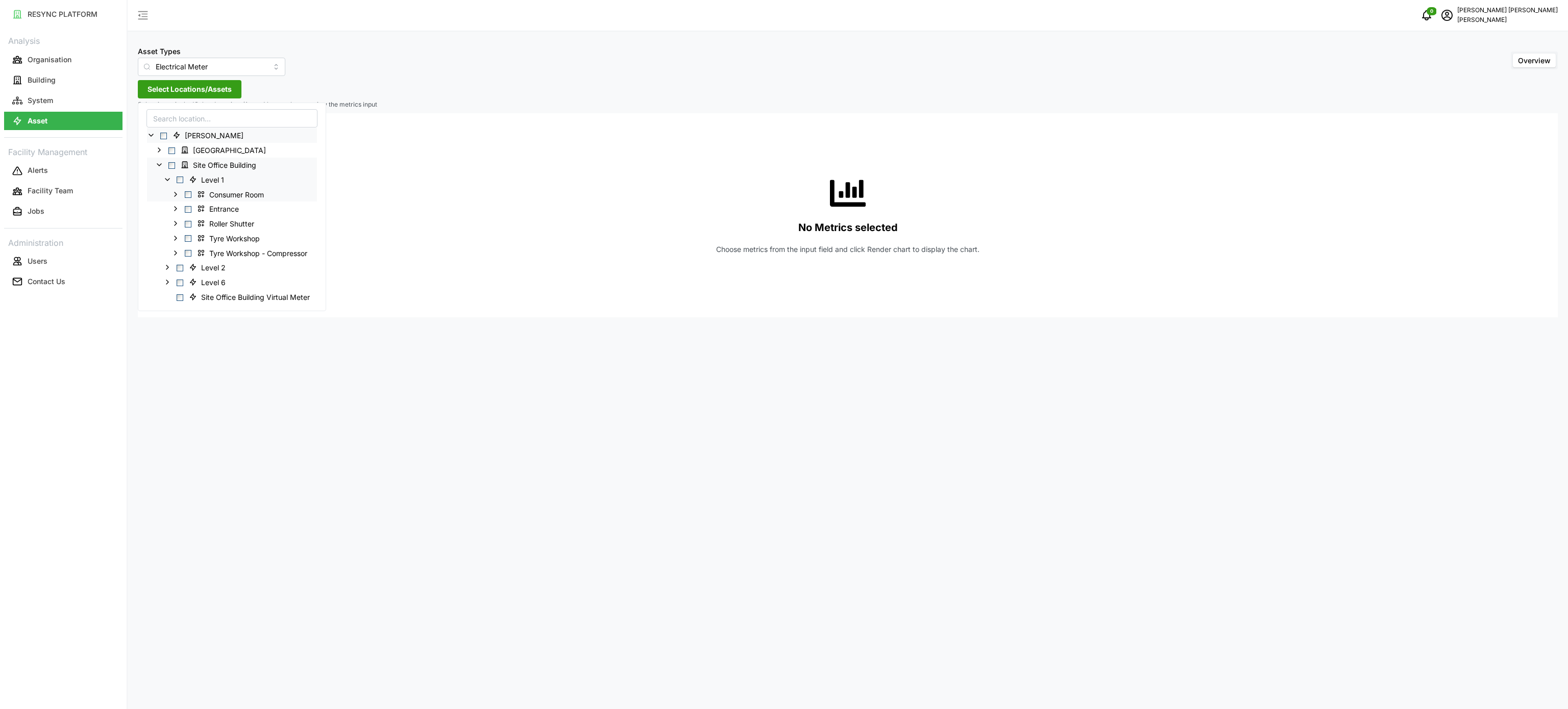
click at [177, 193] on icon at bounding box center [175, 194] width 8 height 8
click at [184, 240] on polyline at bounding box center [184, 239] width 2 height 4
click at [223, 314] on span "MSB Incomer 1" at bounding box center [247, 311] width 74 height 12
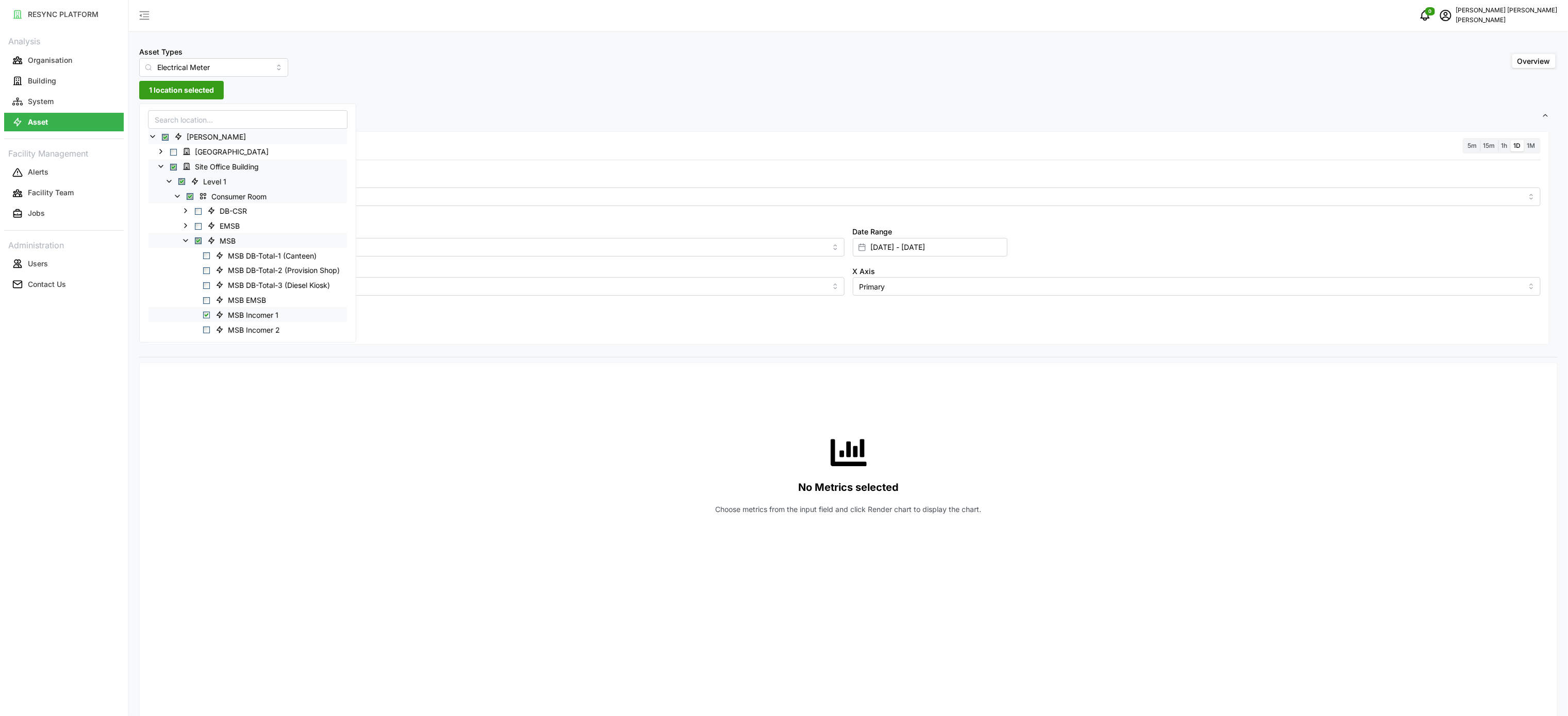
click at [204, 315] on span "Select MSB Incomer 1" at bounding box center [206, 315] width 7 height 7
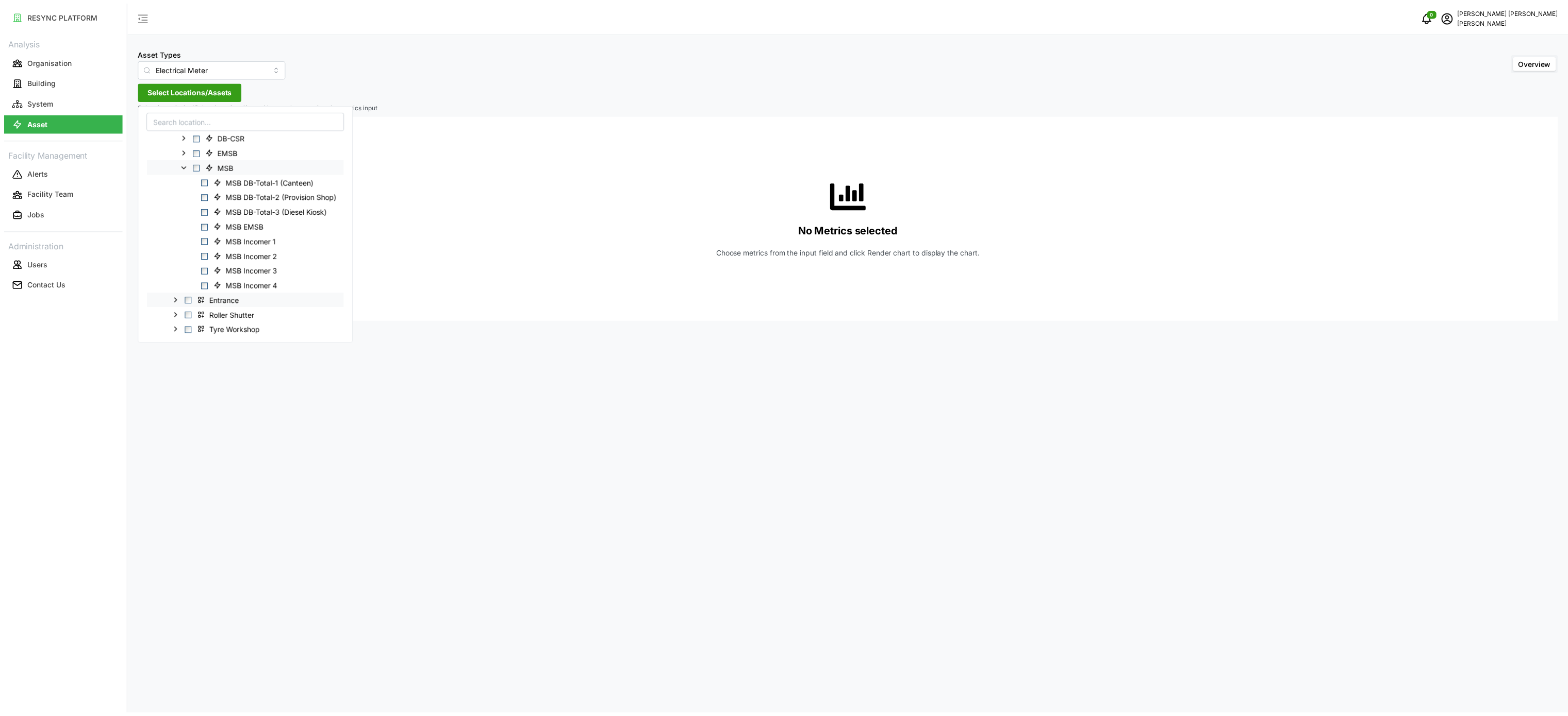
scroll to position [103, 0]
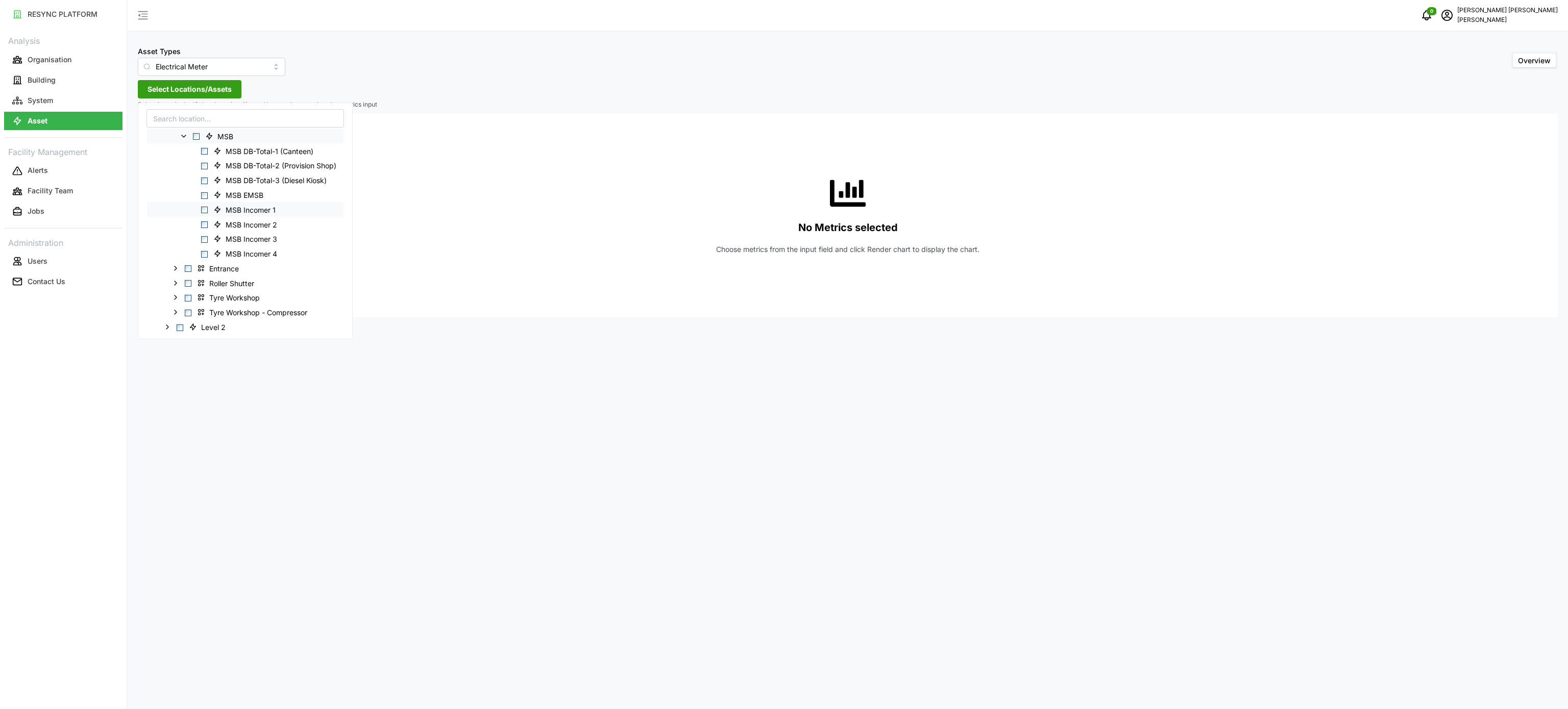
click at [206, 211] on span "Select MSB Incomer 1" at bounding box center [204, 210] width 7 height 7
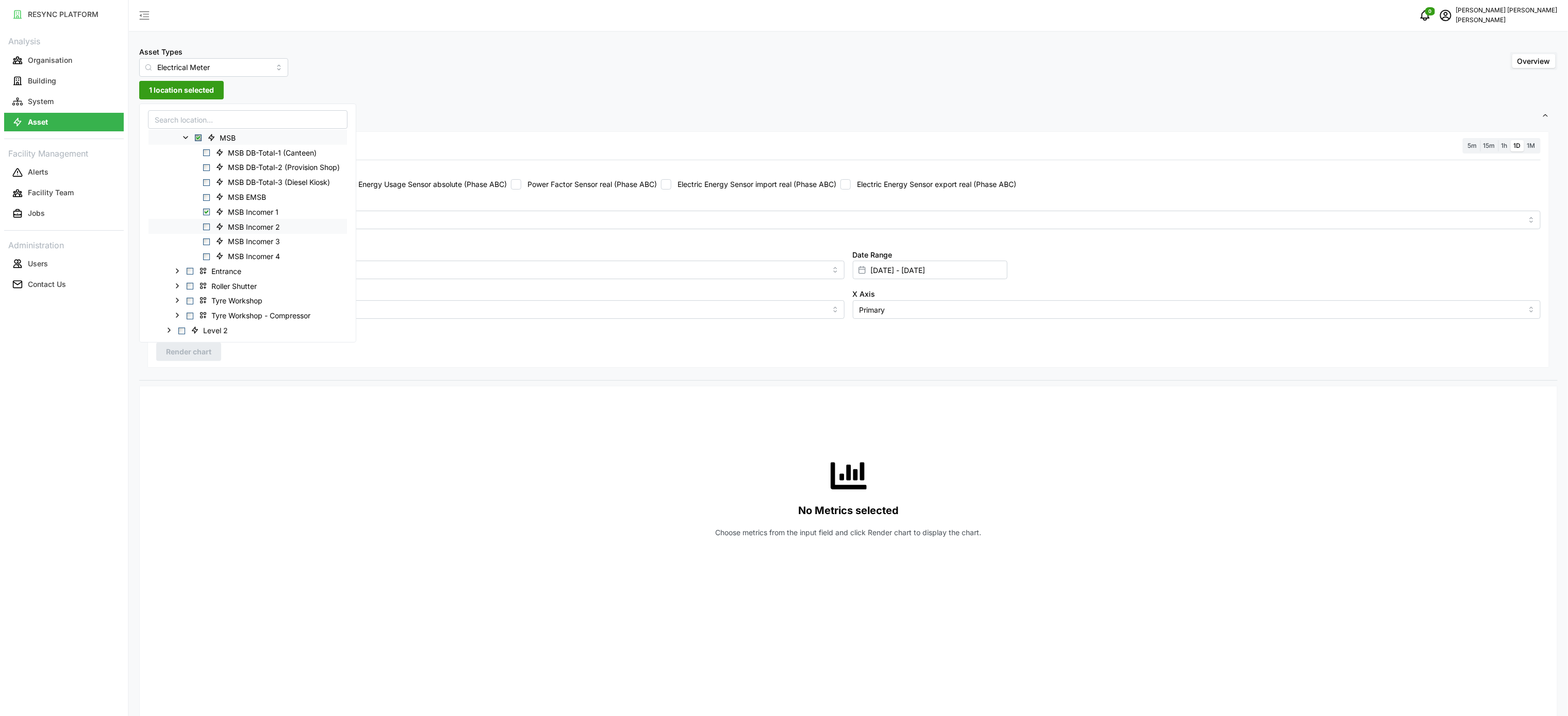
click at [210, 229] on span "Select MSB Incomer 2" at bounding box center [206, 226] width 7 height 7
click at [206, 241] on span "Select MSB Incomer 3" at bounding box center [206, 242] width 7 height 7
click at [208, 257] on span "Select MSB Incomer 4" at bounding box center [206, 256] width 7 height 7
click at [516, 133] on div "Resolution 5m 15m 1h 1D 1M Recommended Metrics Electric Power Sensor real (Phas…" at bounding box center [849, 250] width 1402 height 237
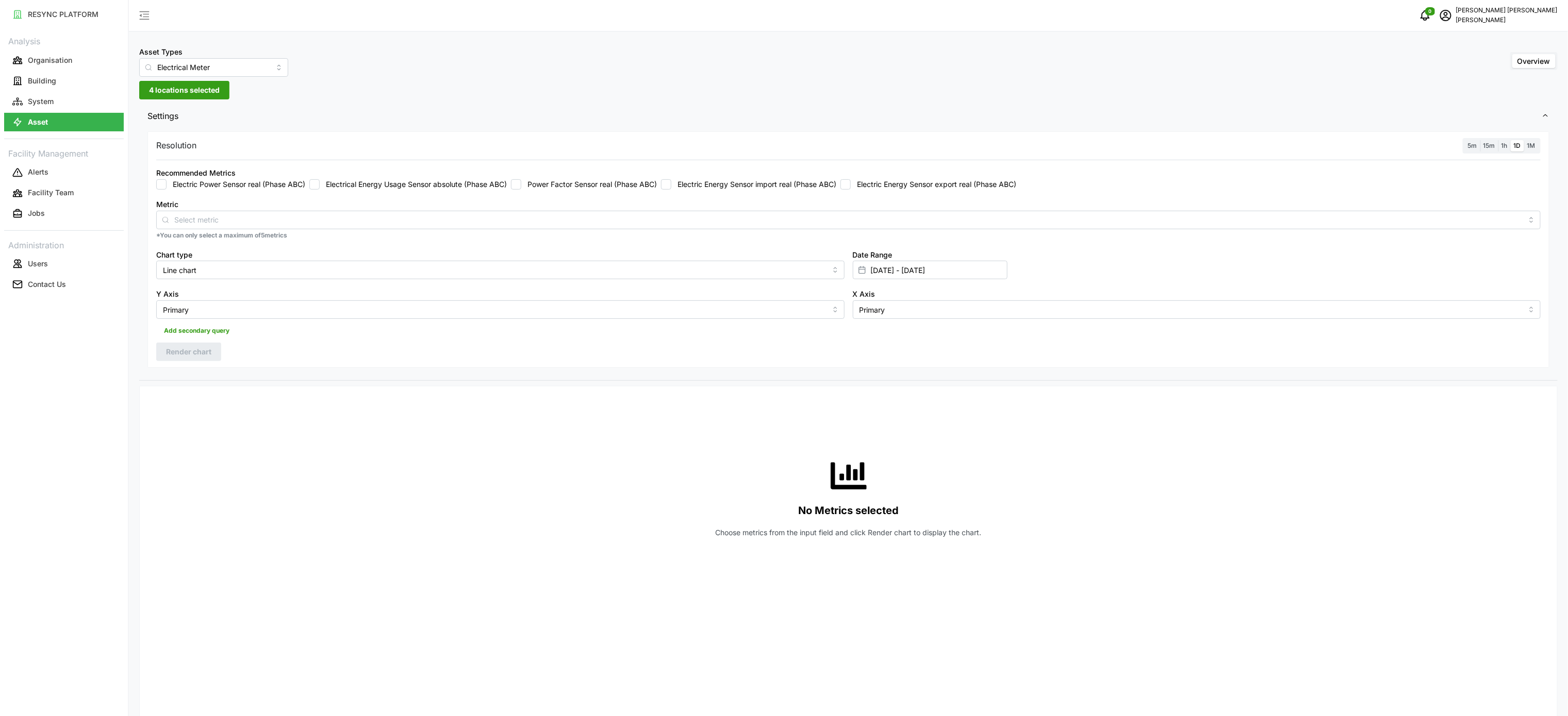
click at [684, 187] on label "Electric Energy Sensor import real (Phase ABC)" at bounding box center [754, 185] width 165 height 10
click at [671, 187] on input "Electric Energy Sensor import real (Phase ABC)" at bounding box center [666, 185] width 10 height 10
checkbox input "true"
click at [875, 272] on input "[DATE] - [DATE]" at bounding box center [930, 269] width 155 height 18
click at [1504, 147] on span "1h" at bounding box center [1504, 145] width 6 height 8
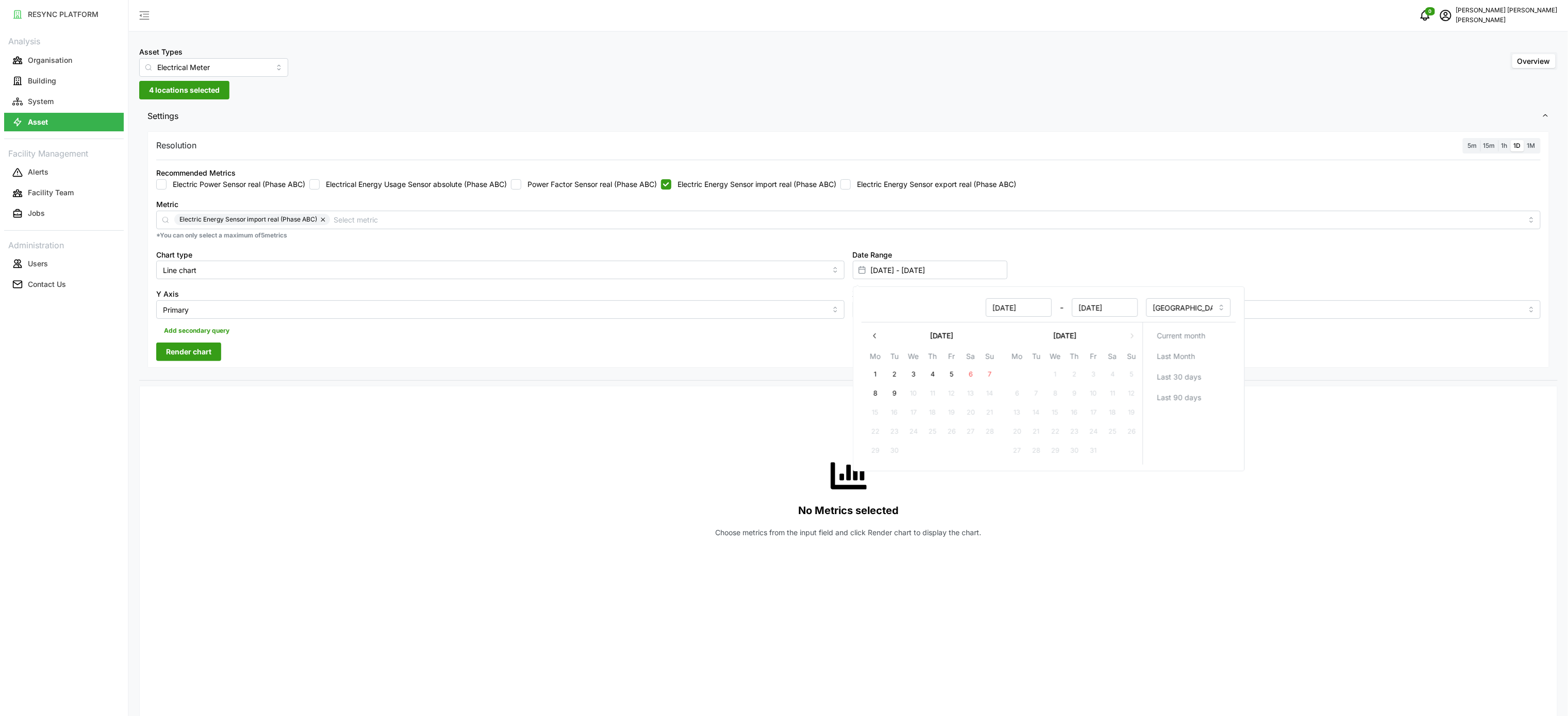
click at [1499, 140] on input "1h" at bounding box center [1499, 140] width 0 height 0
click at [199, 347] on span "Render chart" at bounding box center [188, 352] width 45 height 18
click at [1538, 404] on icon "button" at bounding box center [1538, 404] width 8 height 8
click at [1060, 362] on div "Resolution 5m 15m 1h 1D 1M Recommended Metrics Electric Power Sensor real (Phas…" at bounding box center [849, 250] width 1402 height 237
click at [526, 352] on div "Resolution 5m 15m 1h 1D 1M Recommended Metrics Electric Power Sensor real (Phas…" at bounding box center [849, 250] width 1402 height 237
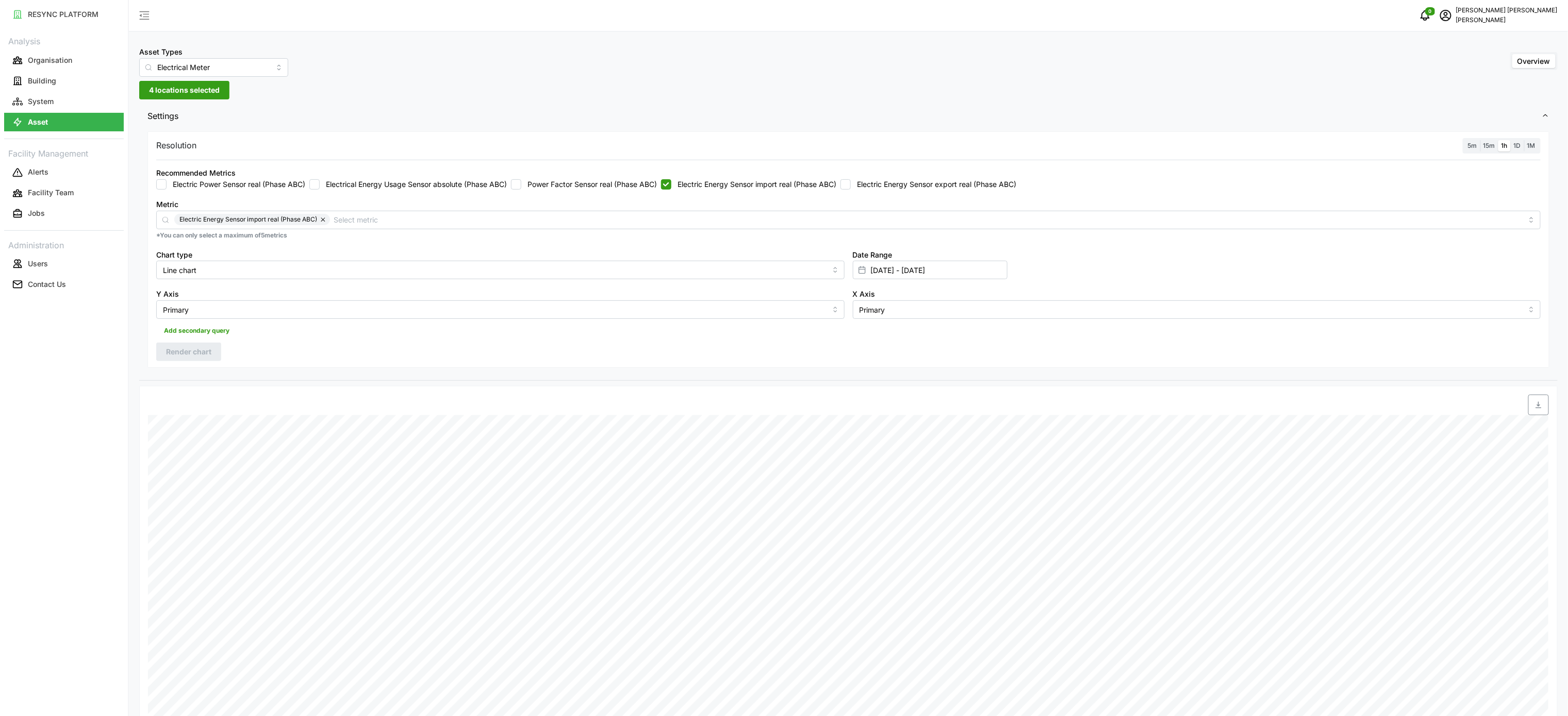
click at [946, 387] on div "Settings Resolution 5m 15m 1h 1D 1M Recommended Metrics Electric Power Sensor r…" at bounding box center [849, 570] width 1418 height 934
click at [1520, 148] on span "1D" at bounding box center [1518, 145] width 7 height 8
click at [1511, 140] on input "1D" at bounding box center [1511, 140] width 0 height 0
click at [1503, 142] on span "1h" at bounding box center [1504, 145] width 6 height 8
click at [1499, 140] on input "1h" at bounding box center [1499, 140] width 0 height 0
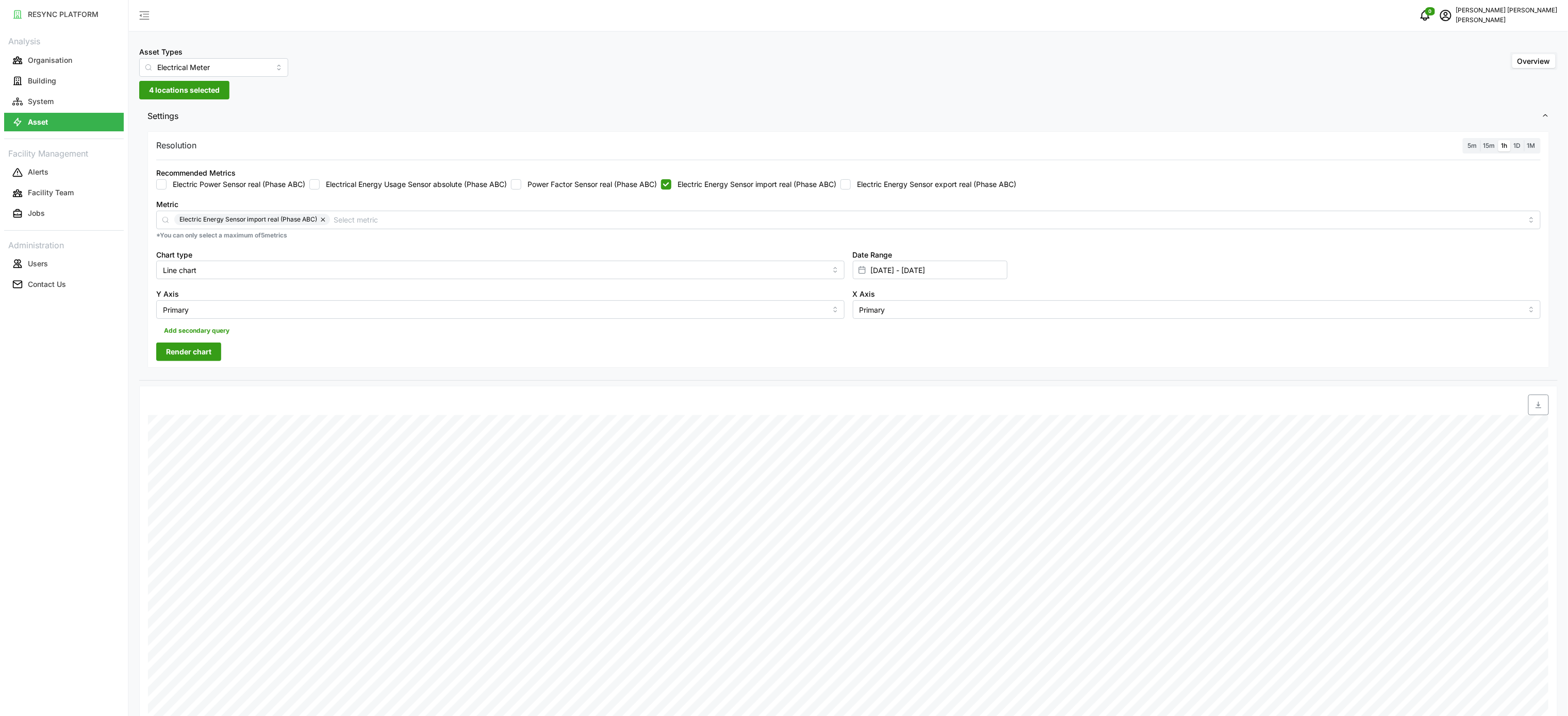
click at [210, 359] on span "Render chart" at bounding box center [188, 352] width 45 height 18
click at [1537, 404] on icon "button" at bounding box center [1538, 404] width 8 height 8
